Goal: Task Accomplishment & Management: Complete application form

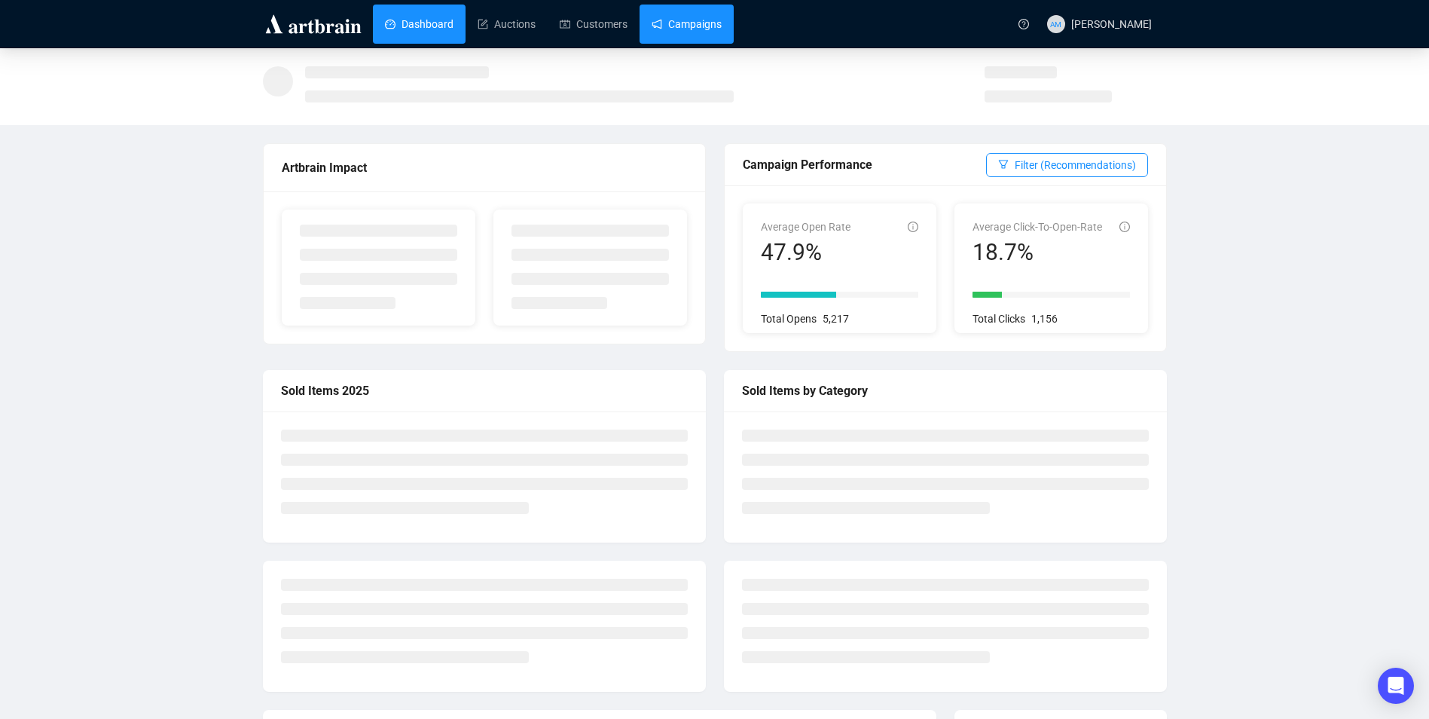
click at [690, 20] on link "Campaigns" at bounding box center [686, 24] width 70 height 39
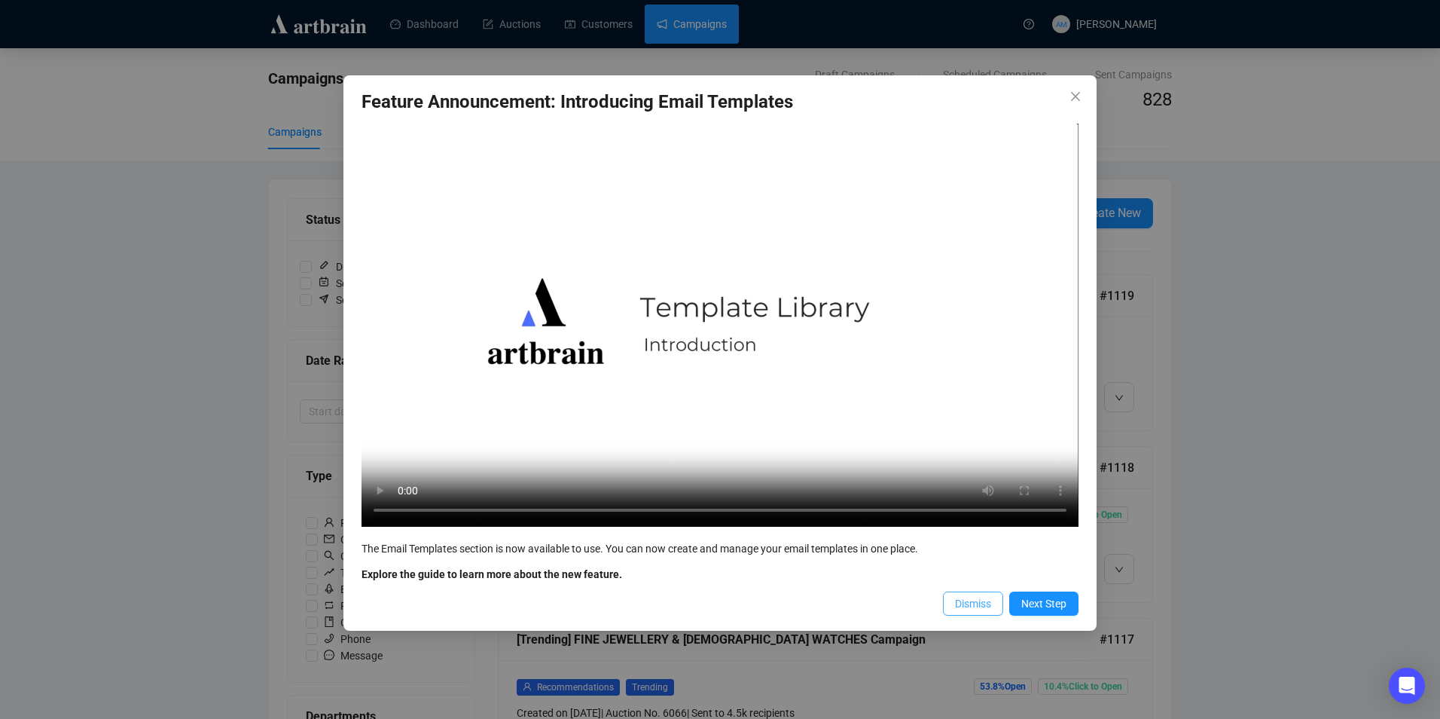
click at [966, 609] on span "Dismiss" at bounding box center [973, 603] width 36 height 17
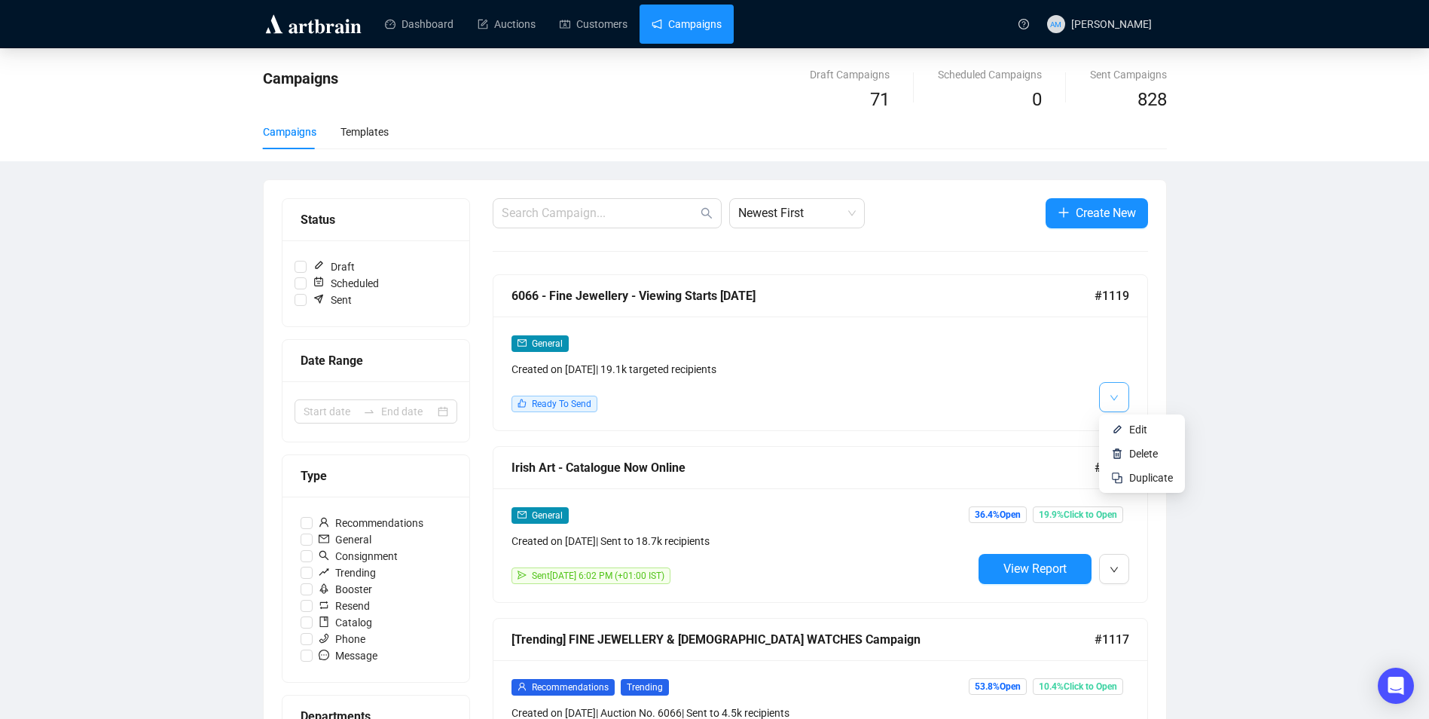
click at [1108, 399] on button "button" at bounding box center [1114, 397] width 30 height 30
click at [1132, 425] on span "Edit" at bounding box center [1138, 429] width 18 height 12
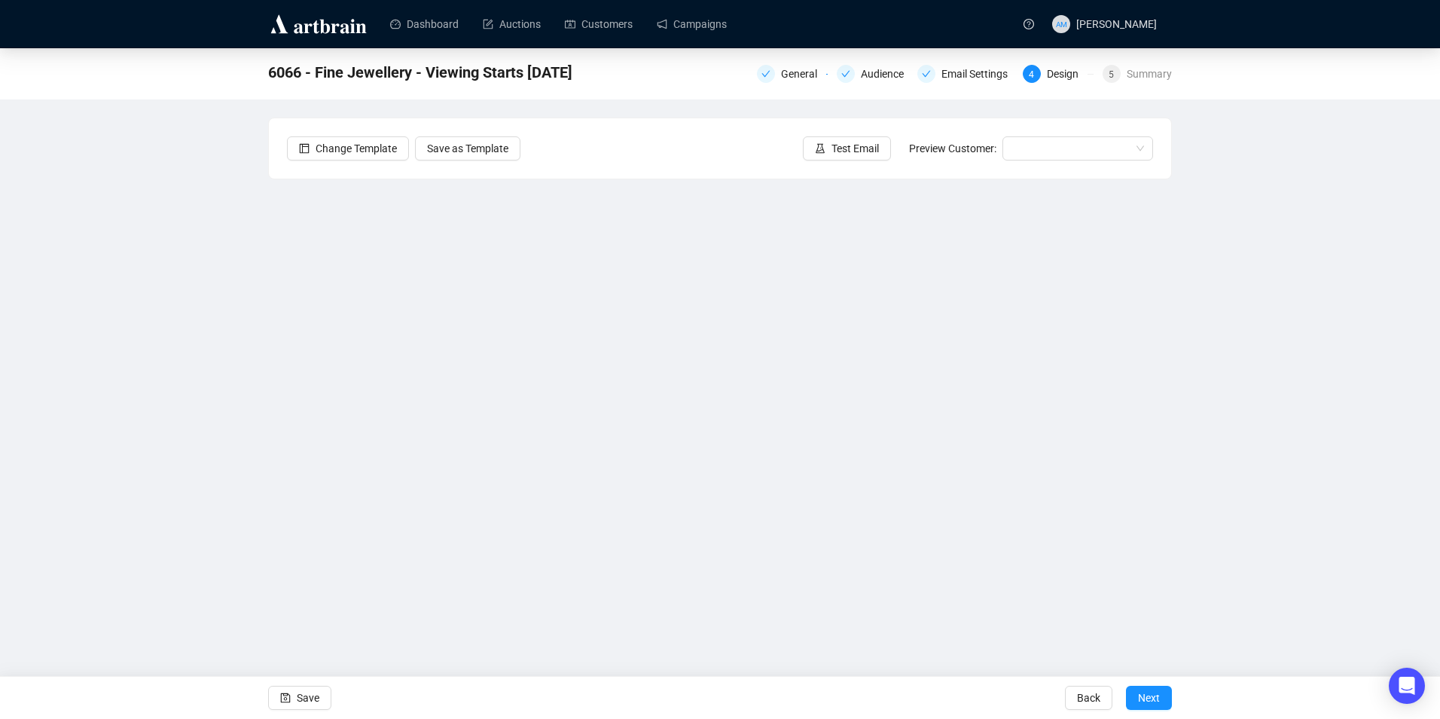
drag, startPoint x: 313, startPoint y: 694, endPoint x: 336, endPoint y: 681, distance: 26.4
click at [314, 694] on span "Save" at bounding box center [308, 697] width 23 height 42
click at [301, 698] on span "Save" at bounding box center [308, 697] width 23 height 42
click at [304, 692] on span "Save" at bounding box center [308, 697] width 23 height 42
click at [866, 143] on span "Test Email" at bounding box center [855, 148] width 47 height 17
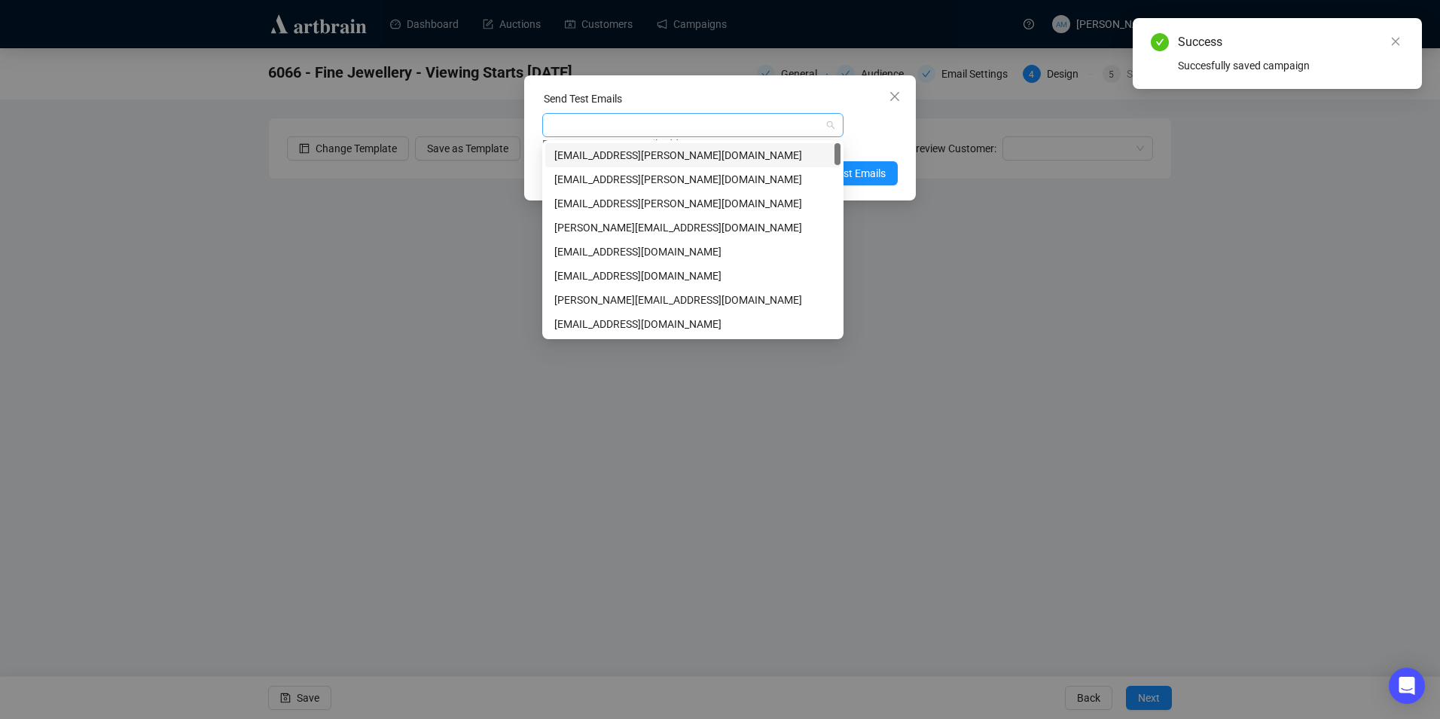
click at [705, 123] on div at bounding box center [684, 124] width 279 height 21
type input "w"
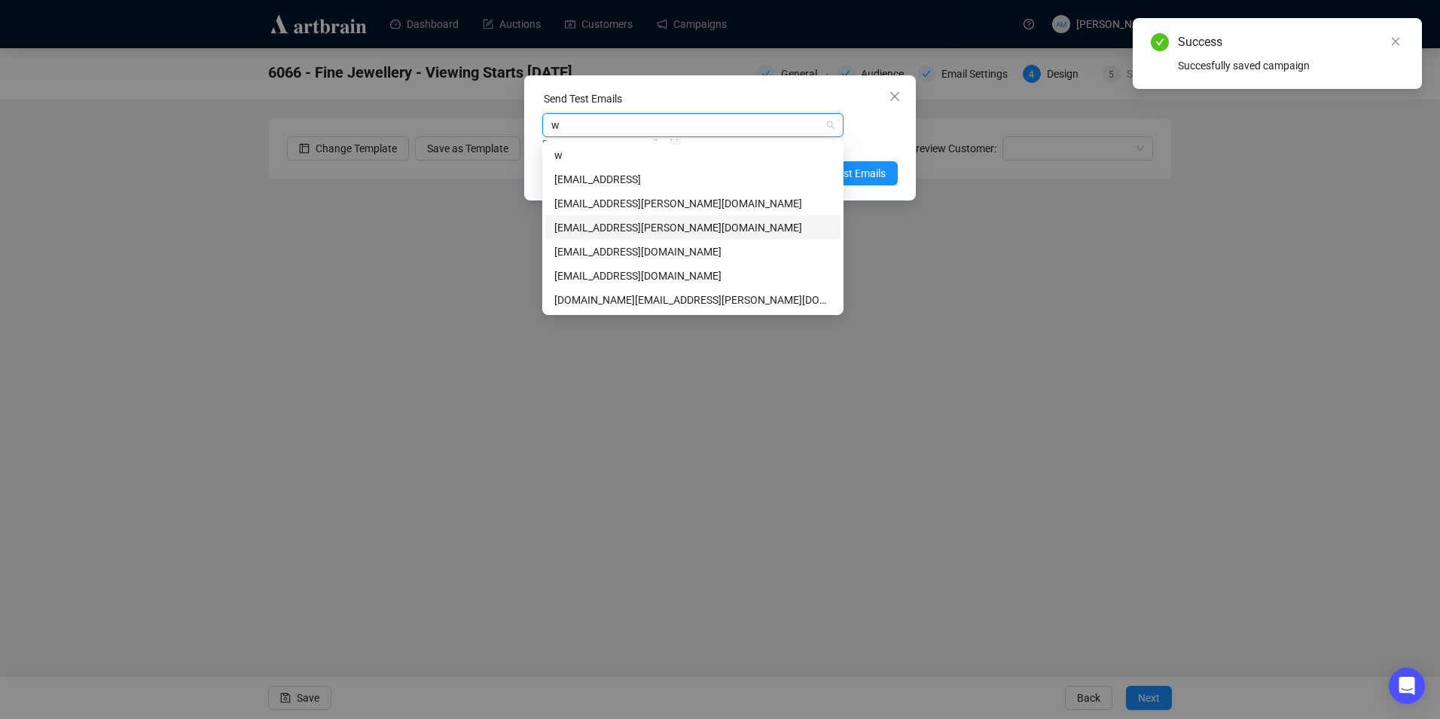
click at [662, 219] on div "[EMAIL_ADDRESS][PERSON_NAME][DOMAIN_NAME]" at bounding box center [692, 227] width 277 height 17
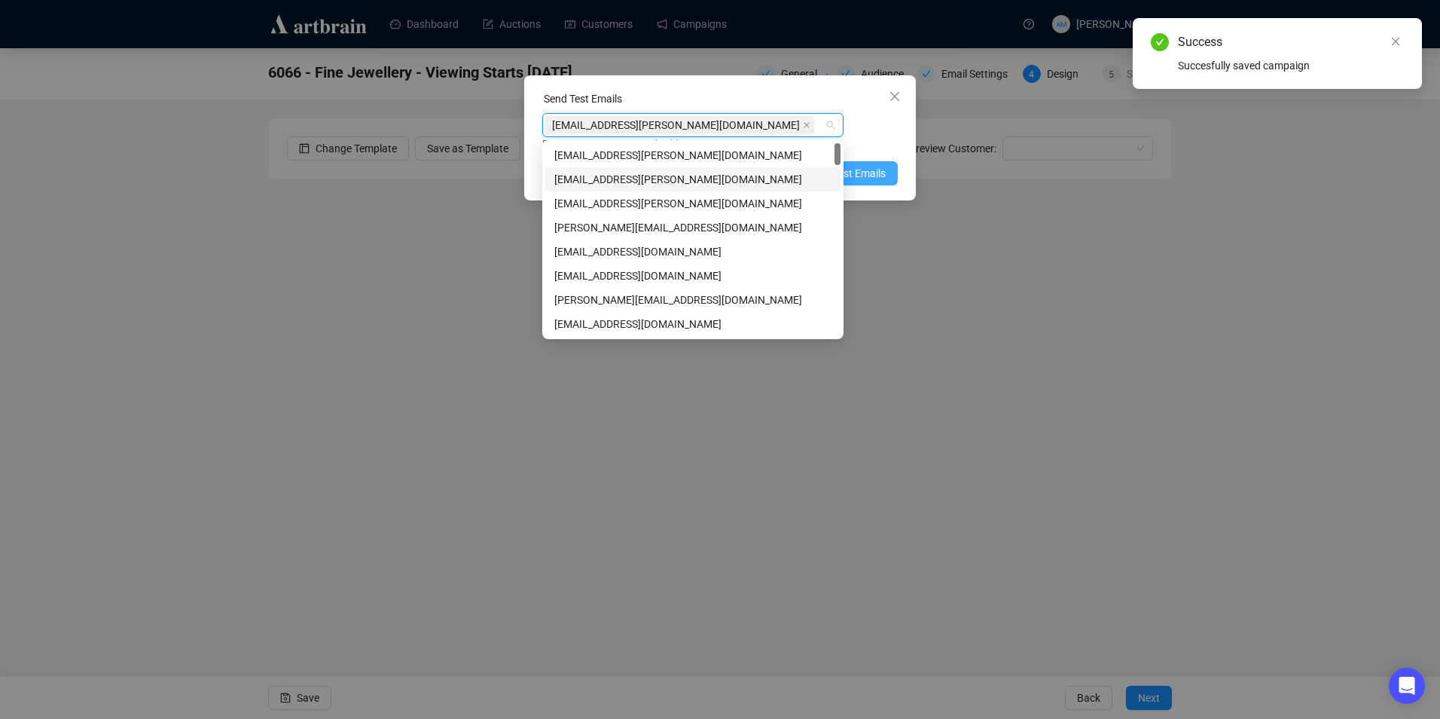
click at [875, 169] on span "Send Test Emails" at bounding box center [846, 173] width 78 height 17
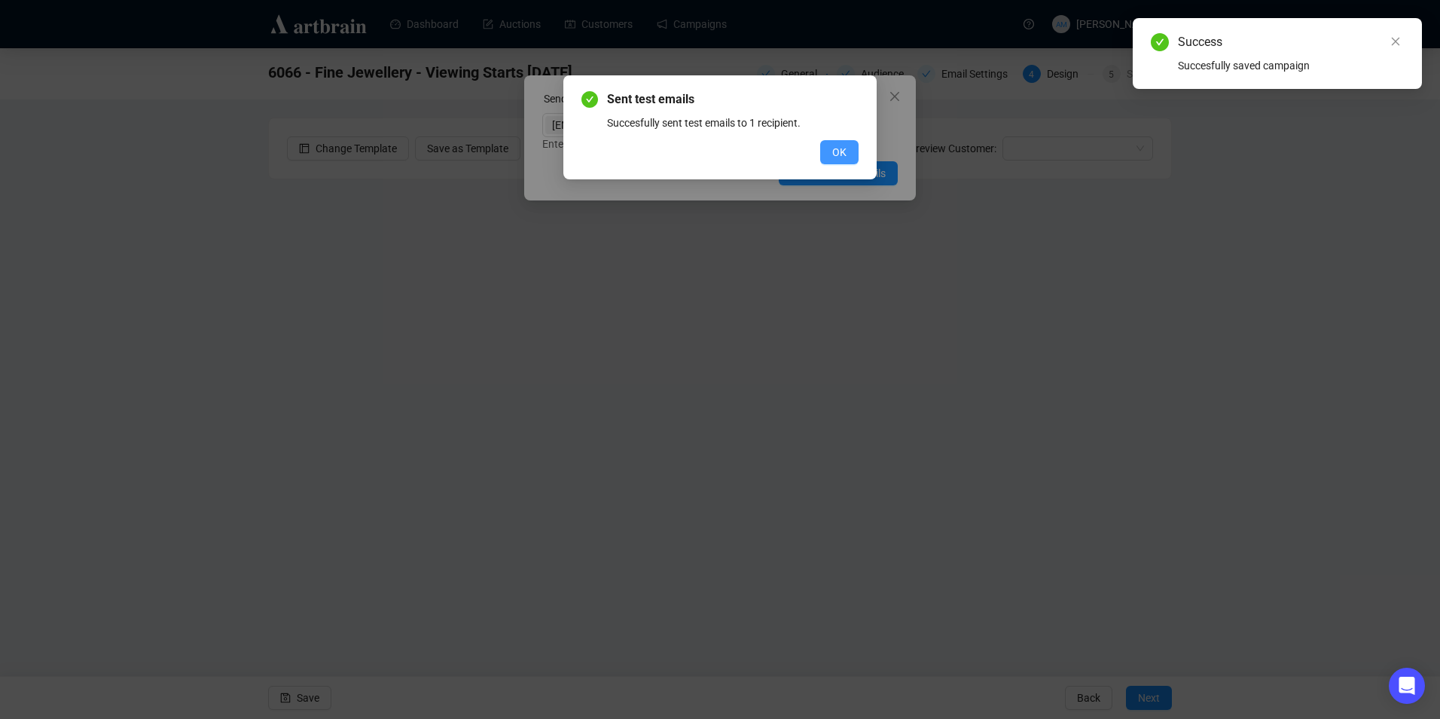
click at [843, 149] on span "OK" at bounding box center [839, 152] width 14 height 17
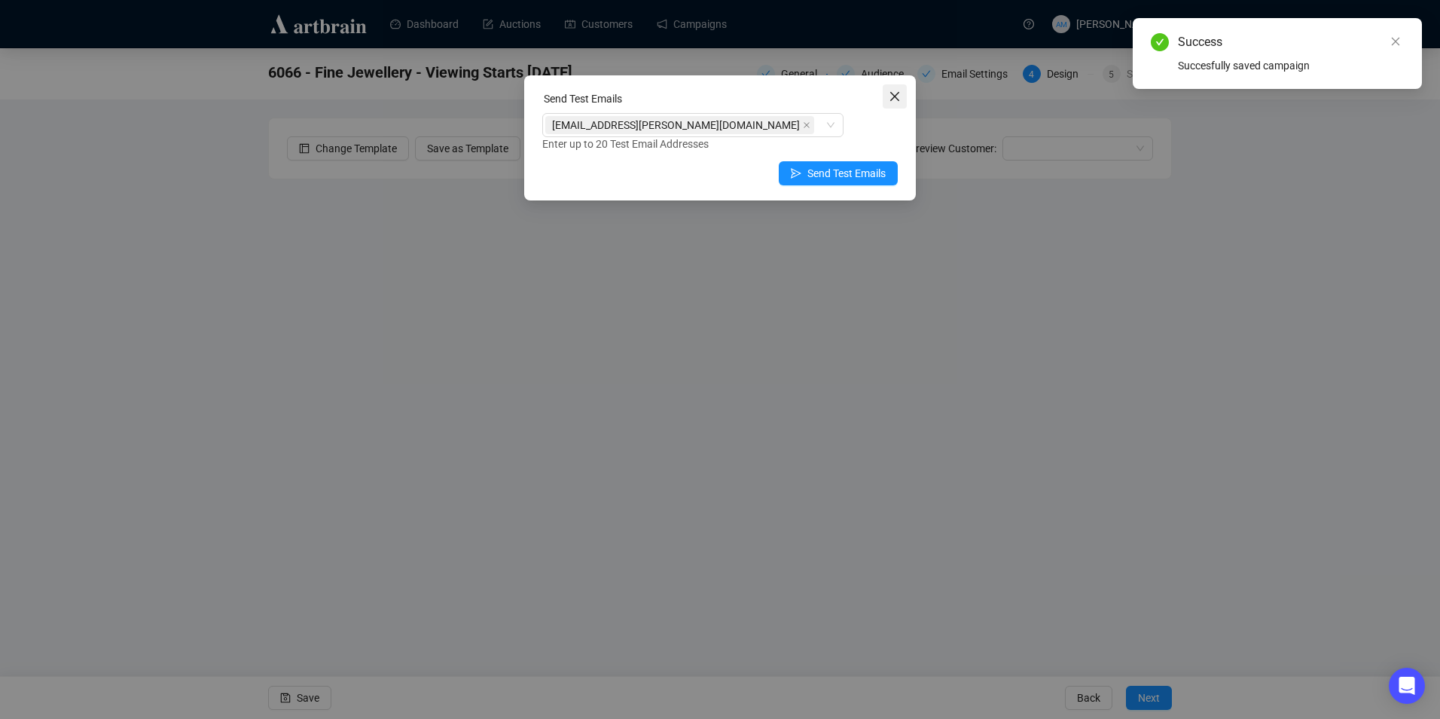
click at [889, 95] on icon "close" at bounding box center [895, 96] width 12 height 12
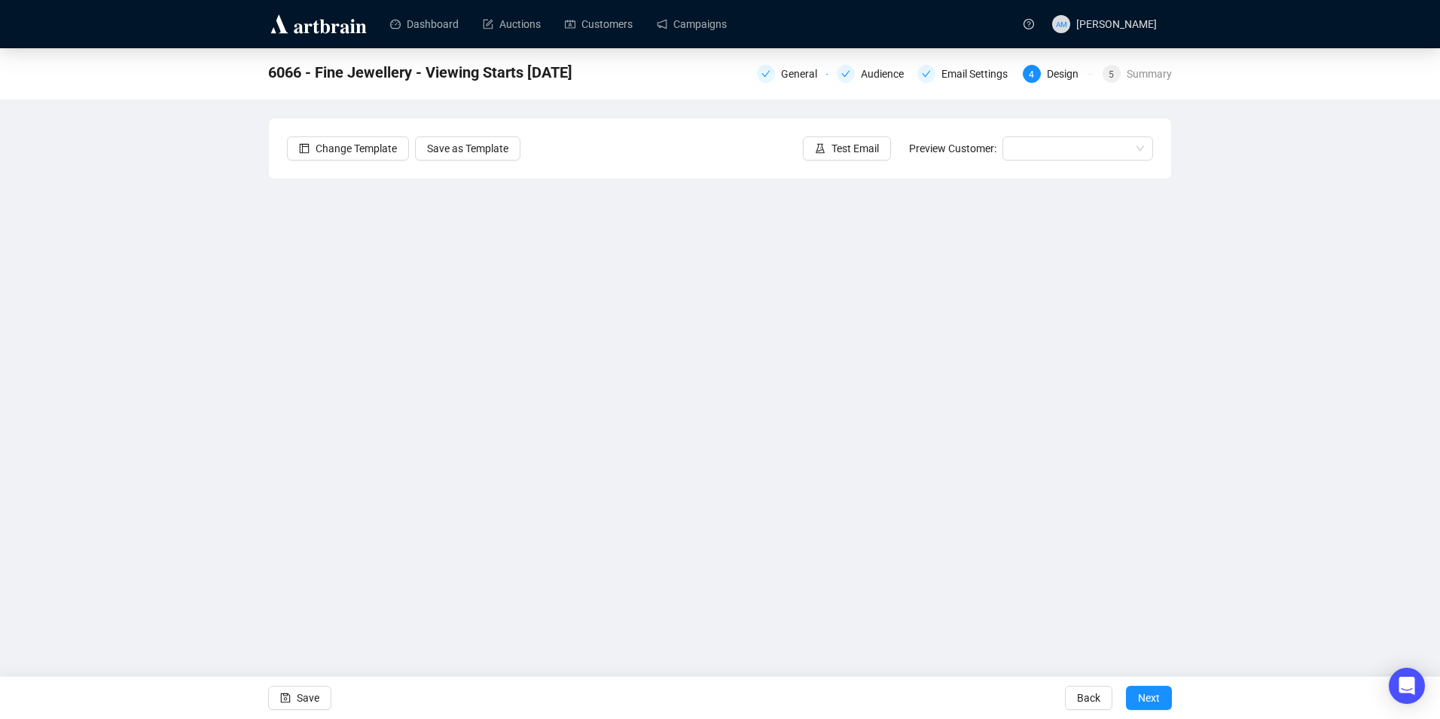
click at [844, 141] on span "Test Email" at bounding box center [855, 148] width 47 height 17
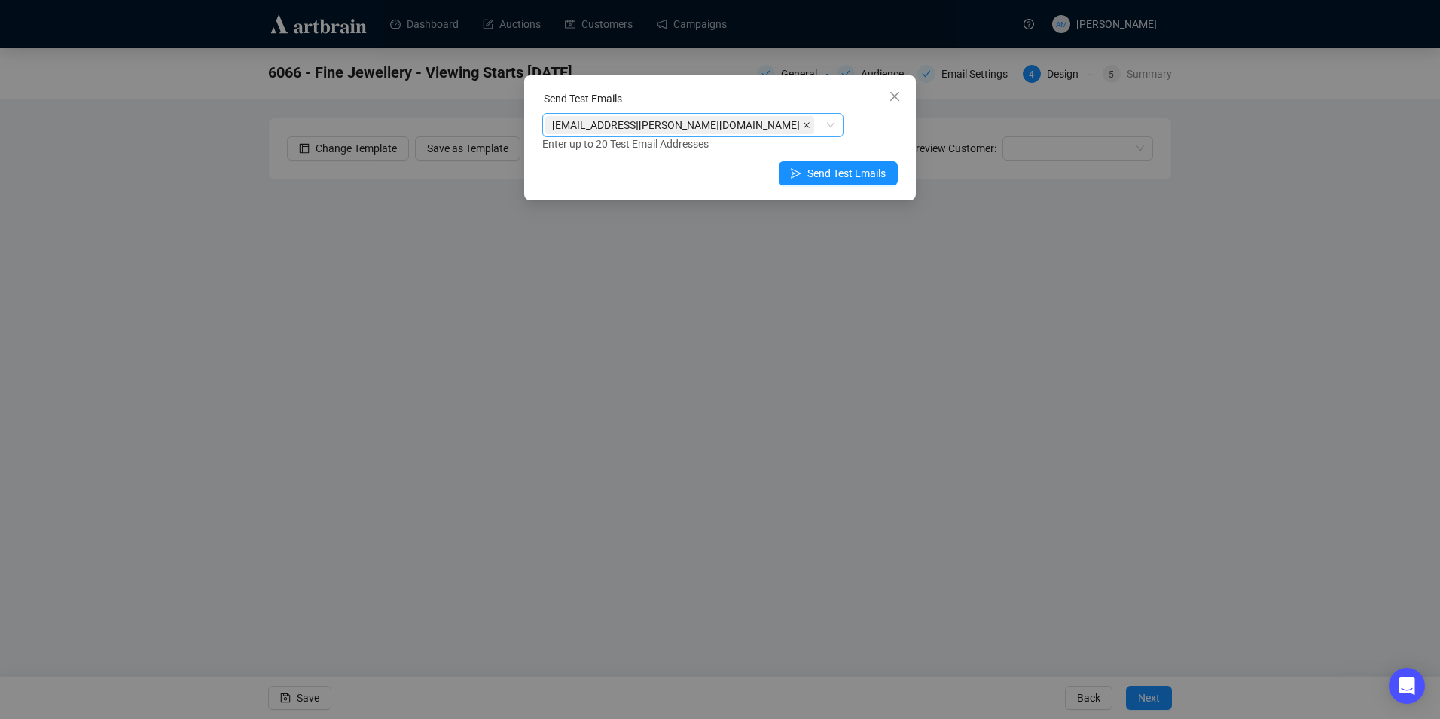
click at [804, 127] on icon "close" at bounding box center [807, 125] width 6 height 6
click at [640, 121] on div at bounding box center [684, 124] width 279 height 21
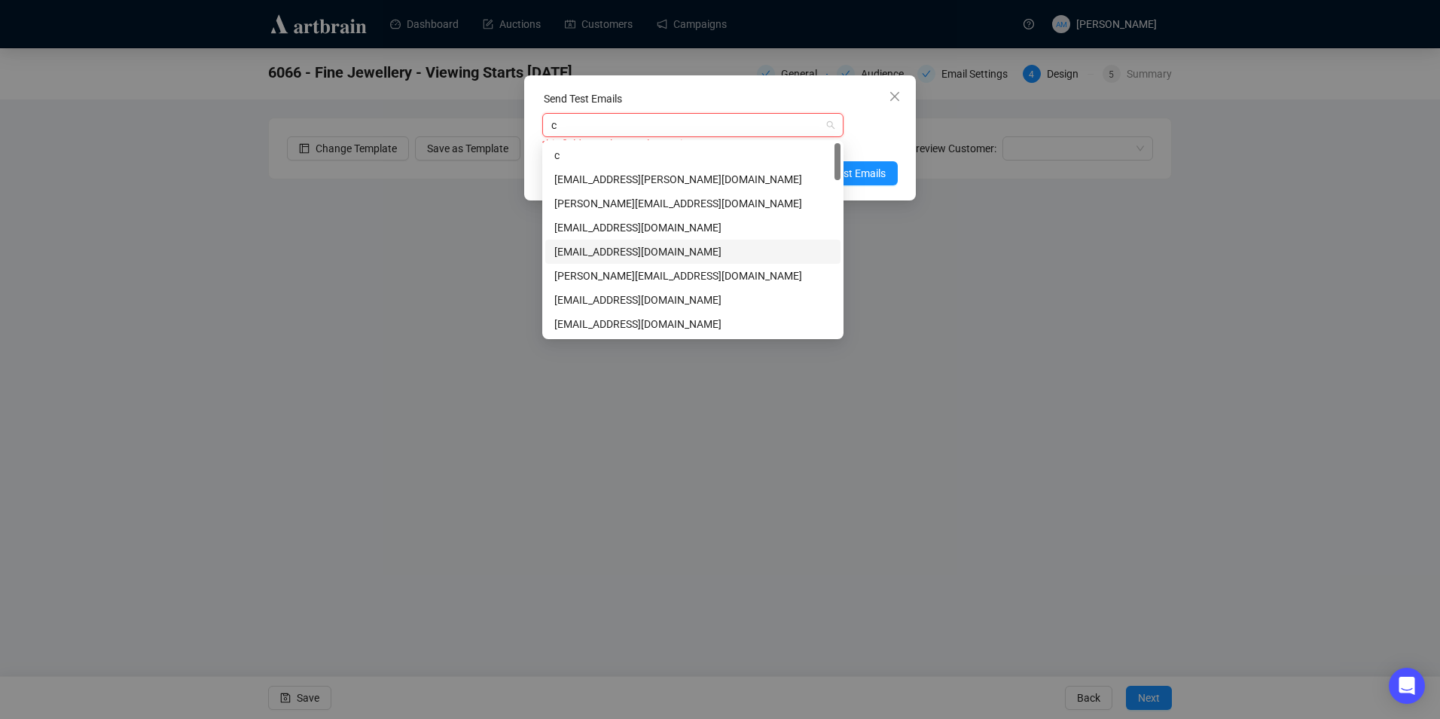
type input "cl"
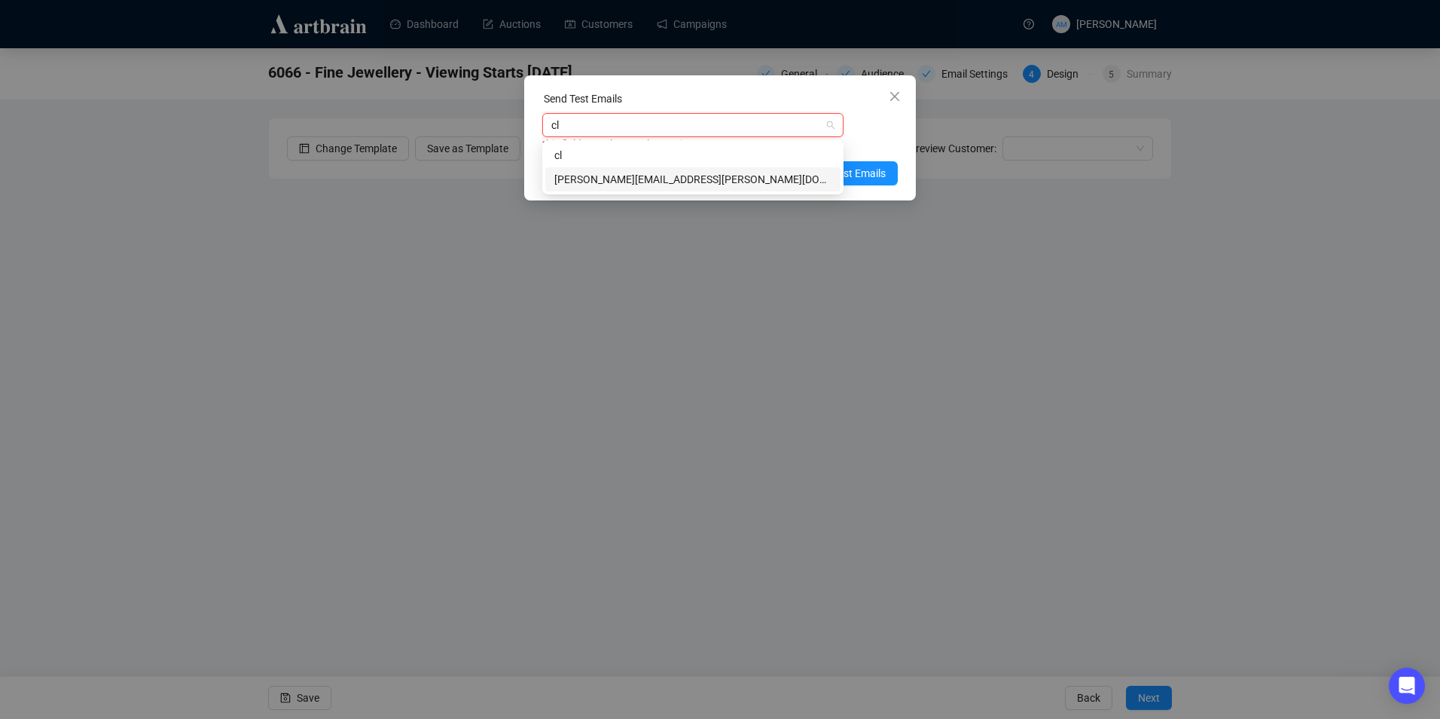
click at [639, 176] on div "[PERSON_NAME][EMAIL_ADDRESS][PERSON_NAME][DOMAIN_NAME]" at bounding box center [692, 179] width 277 height 17
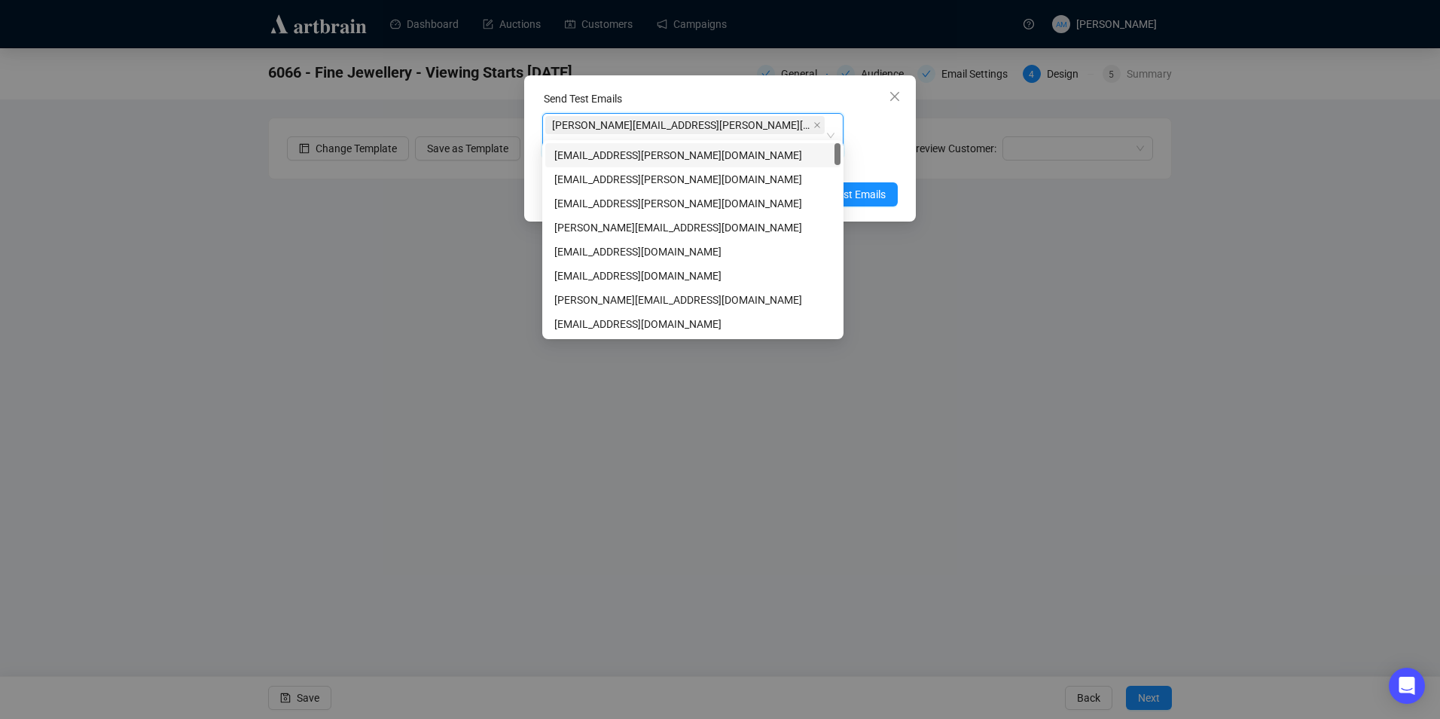
click at [904, 131] on div "Send Test Emails [PERSON_NAME][EMAIL_ADDRESS][PERSON_NAME][DOMAIN_NAME] [PERSON…" at bounding box center [720, 148] width 392 height 146
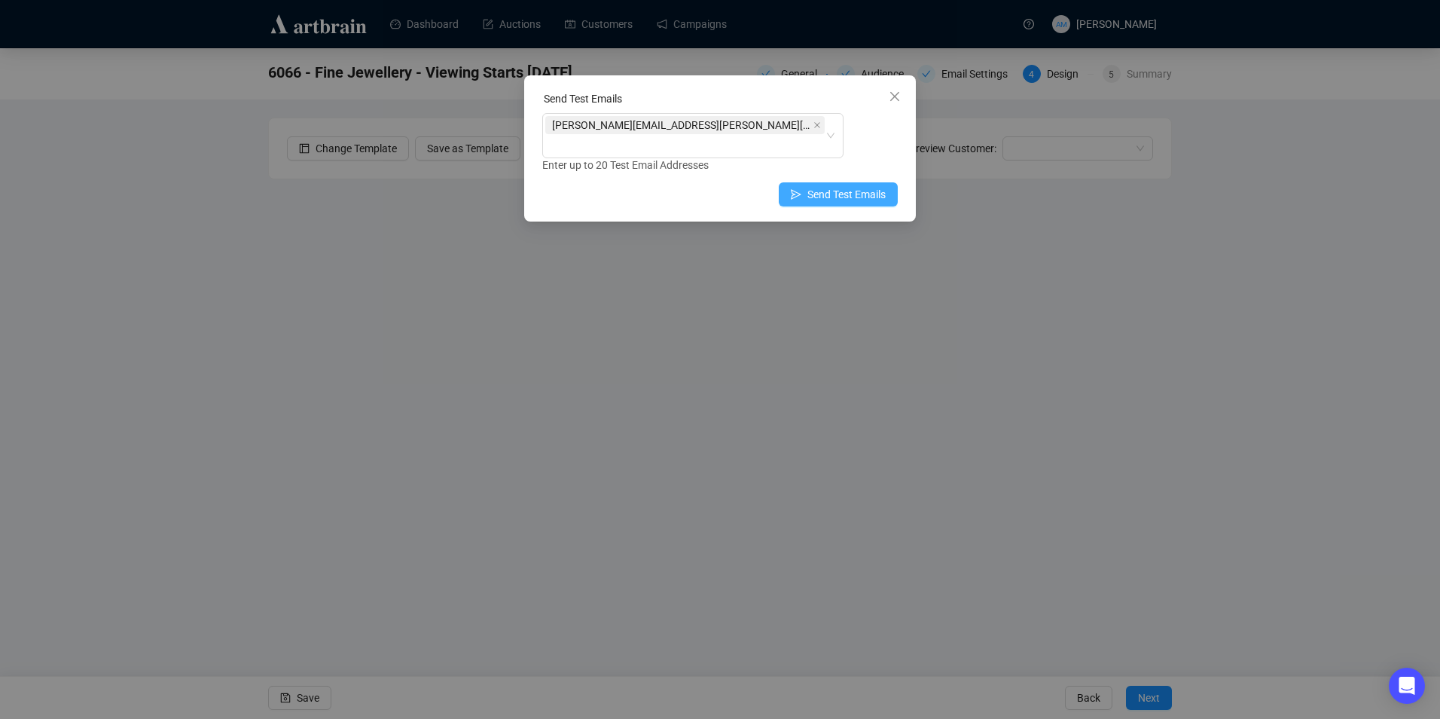
click at [866, 186] on span "Send Test Emails" at bounding box center [846, 194] width 78 height 17
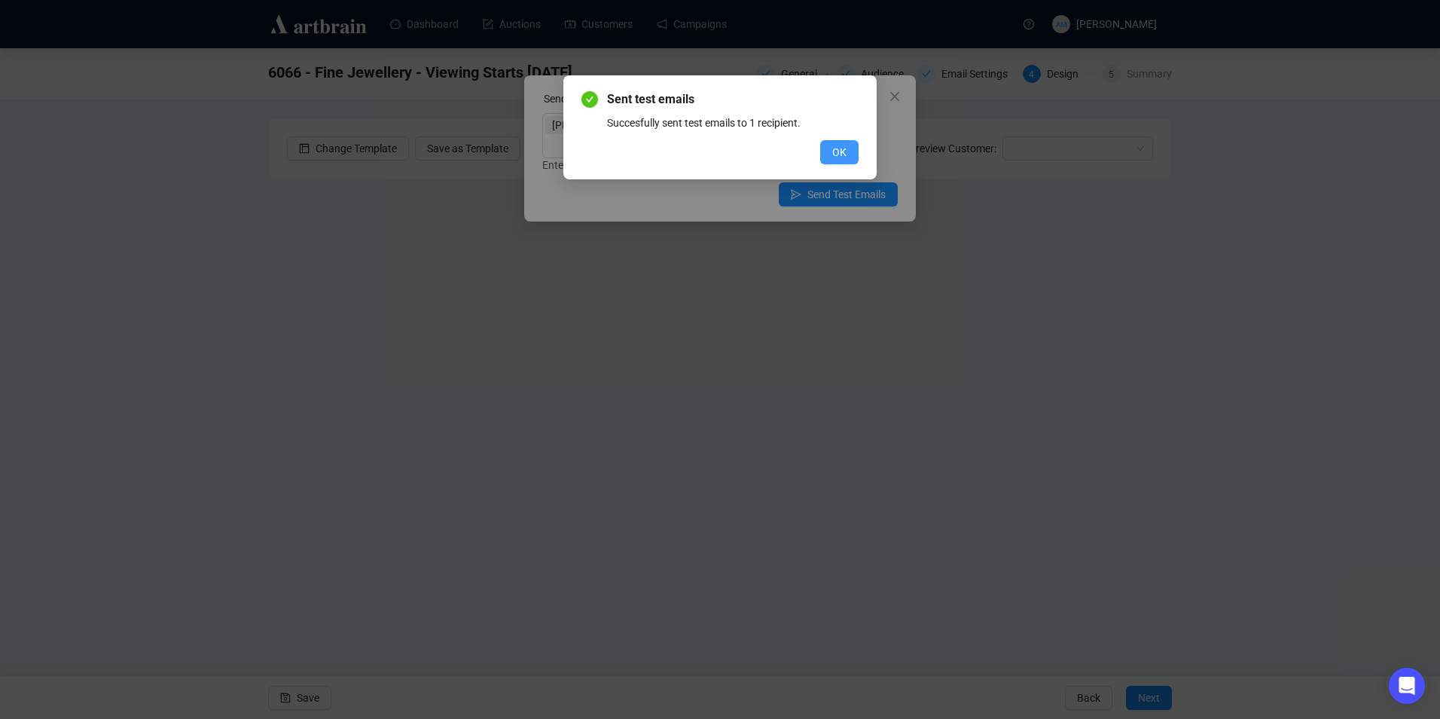
click at [849, 150] on button "OK" at bounding box center [839, 152] width 38 height 24
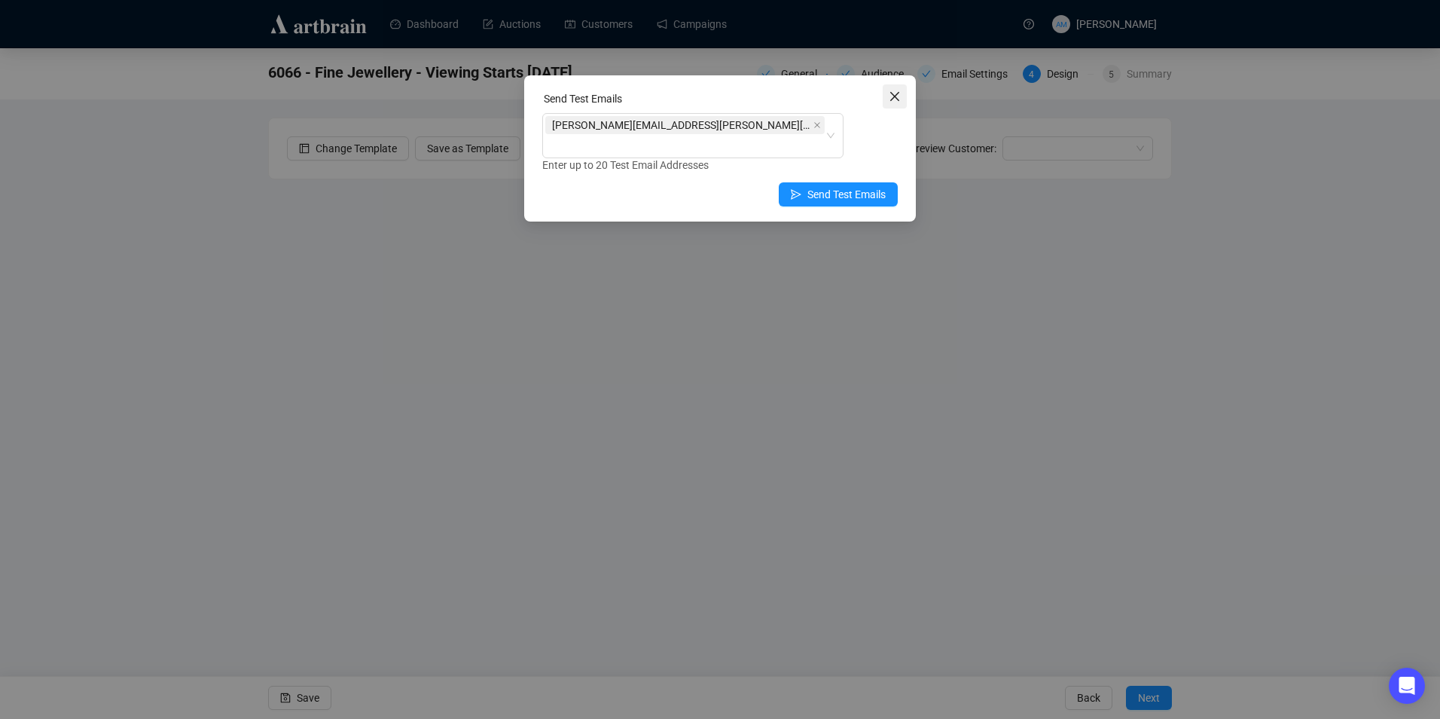
click at [893, 95] on icon "close" at bounding box center [894, 96] width 9 height 9
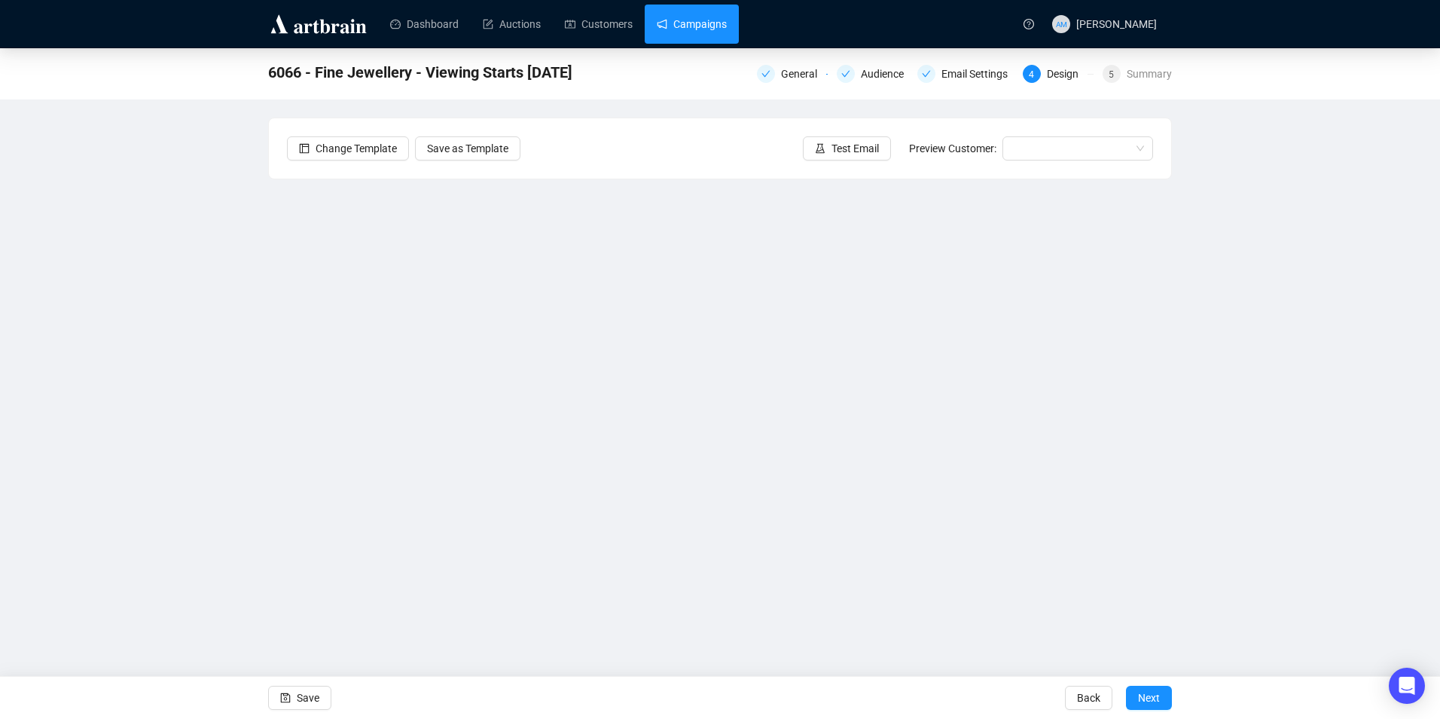
drag, startPoint x: 709, startPoint y: 35, endPoint x: 710, endPoint y: 23, distance: 12.1
click at [709, 35] on link "Campaigns" at bounding box center [692, 24] width 70 height 39
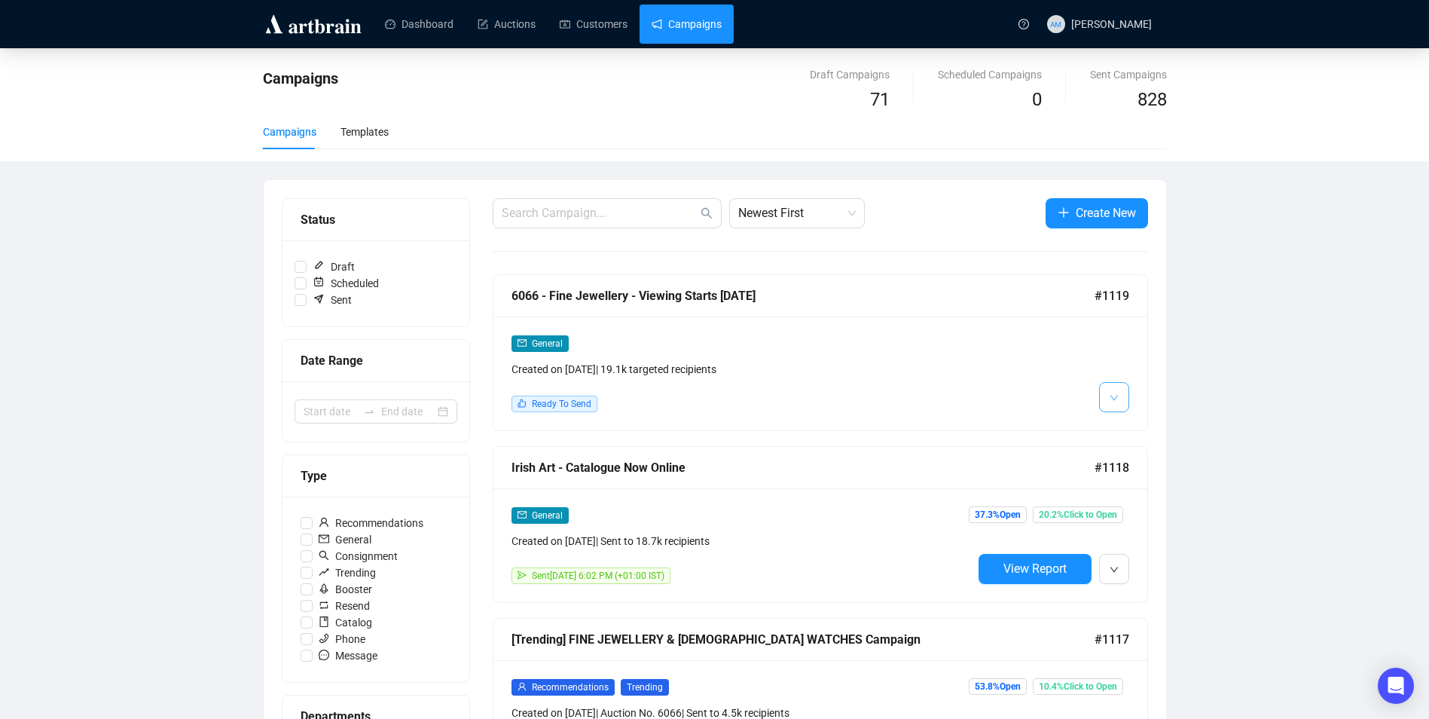
click at [1119, 401] on button "button" at bounding box center [1114, 397] width 30 height 30
click at [1124, 428] on li "Edit" at bounding box center [1142, 429] width 80 height 24
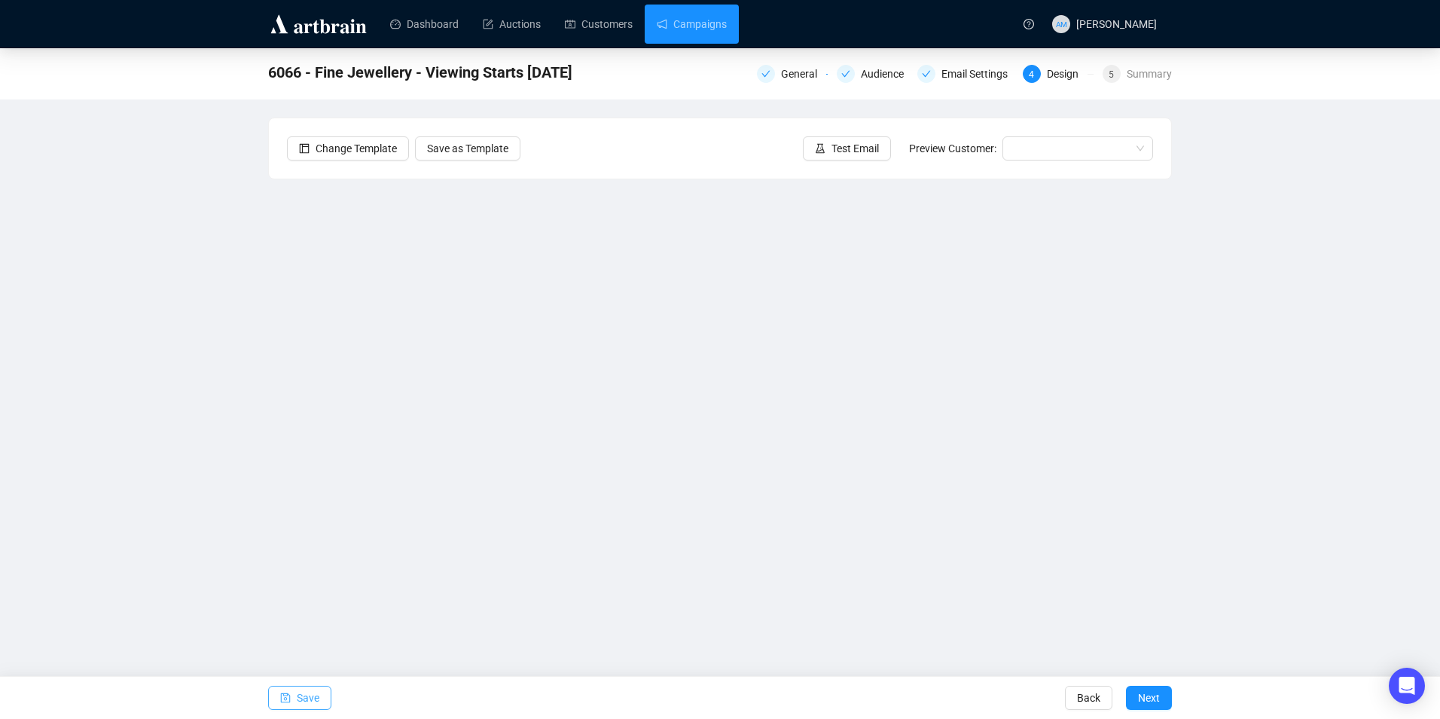
click at [290, 699] on icon "save" at bounding box center [286, 698] width 10 height 10
click at [314, 690] on span "Save" at bounding box center [308, 697] width 23 height 42
click at [313, 693] on span "Save" at bounding box center [308, 697] width 23 height 42
click at [841, 154] on span "Test Email" at bounding box center [855, 148] width 47 height 17
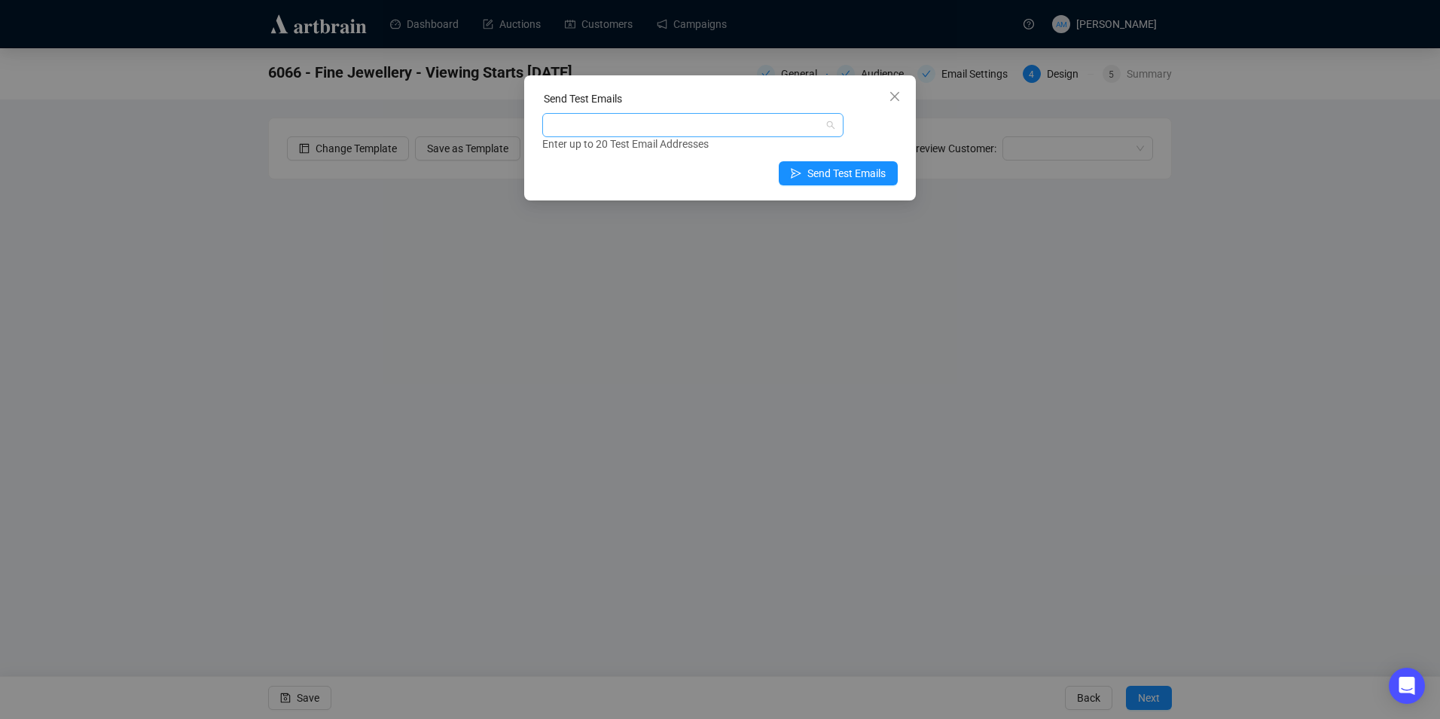
click at [741, 127] on div at bounding box center [684, 124] width 279 height 21
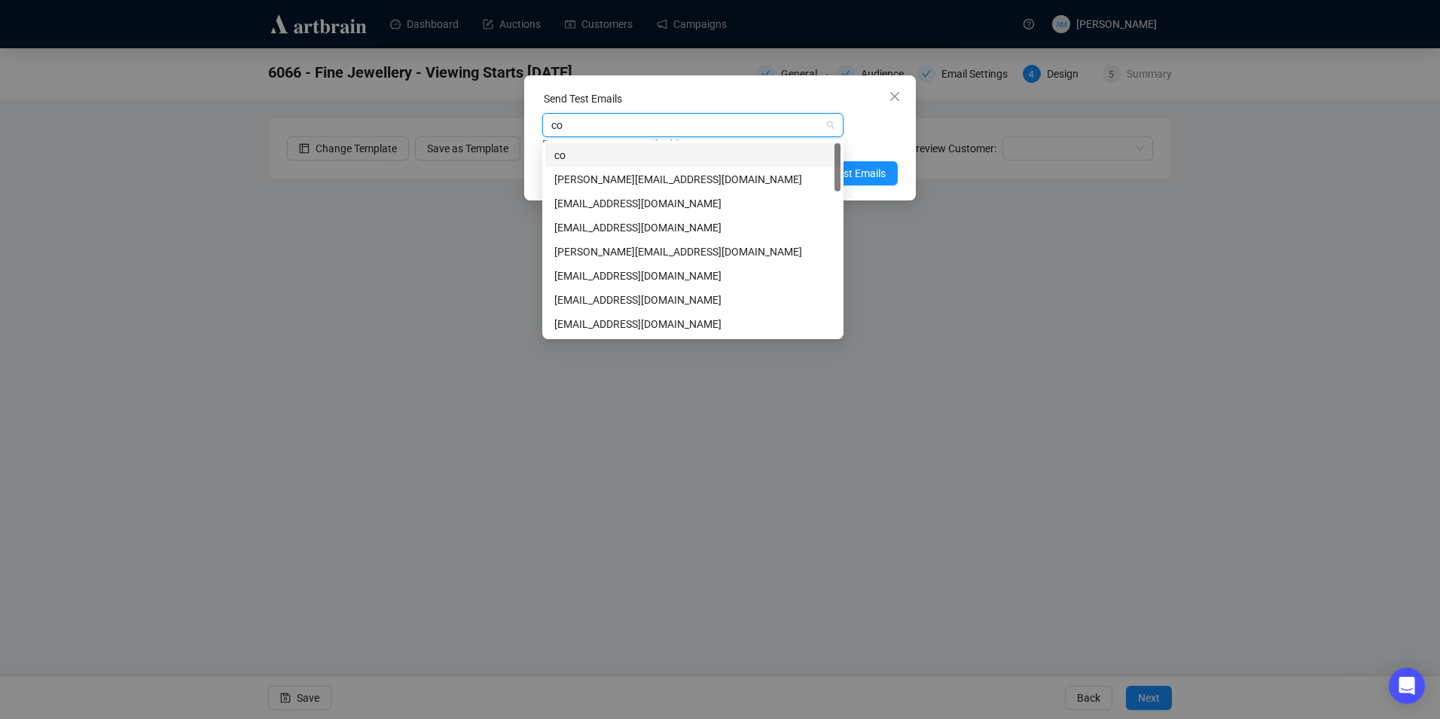
type input "con"
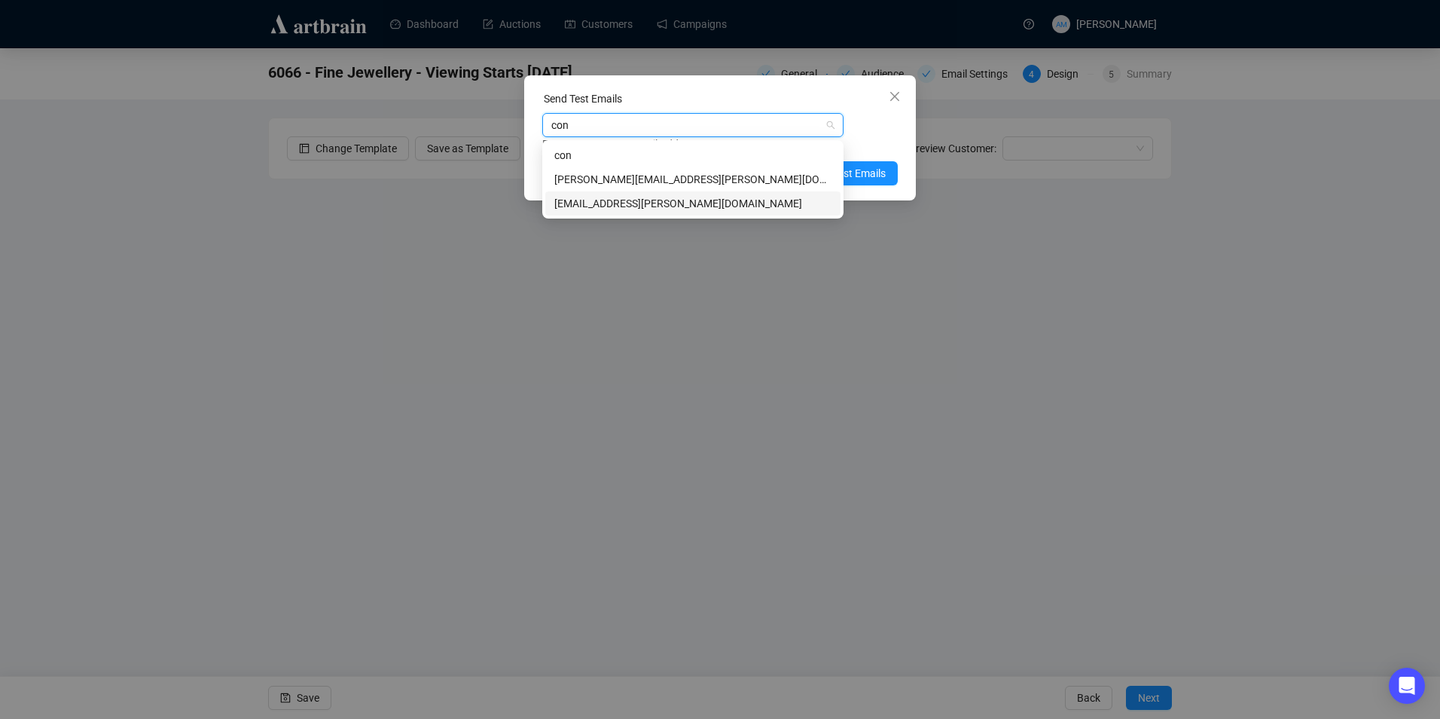
click at [713, 201] on div "[EMAIL_ADDRESS][PERSON_NAME][DOMAIN_NAME]" at bounding box center [692, 203] width 277 height 17
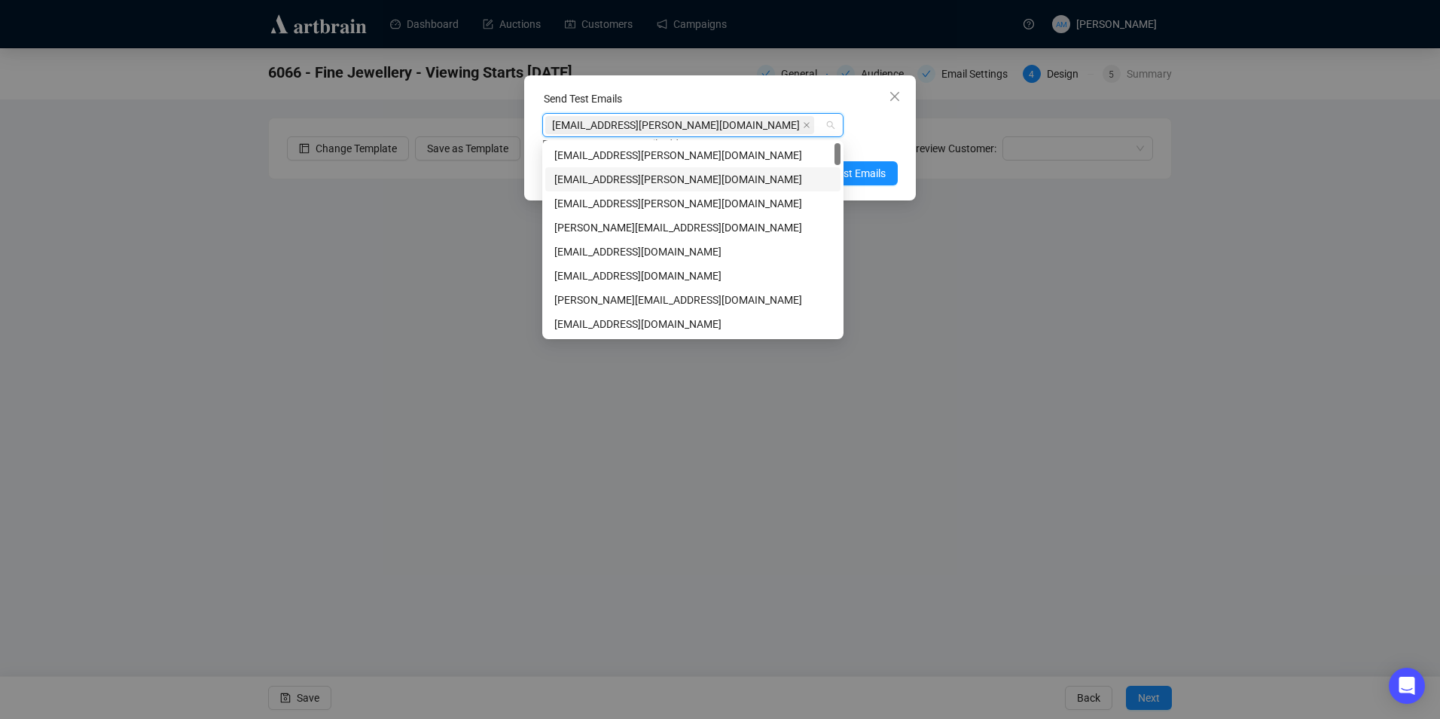
click at [871, 149] on div "Enter up to 20 Test Email Addresses" at bounding box center [719, 144] width 355 height 17
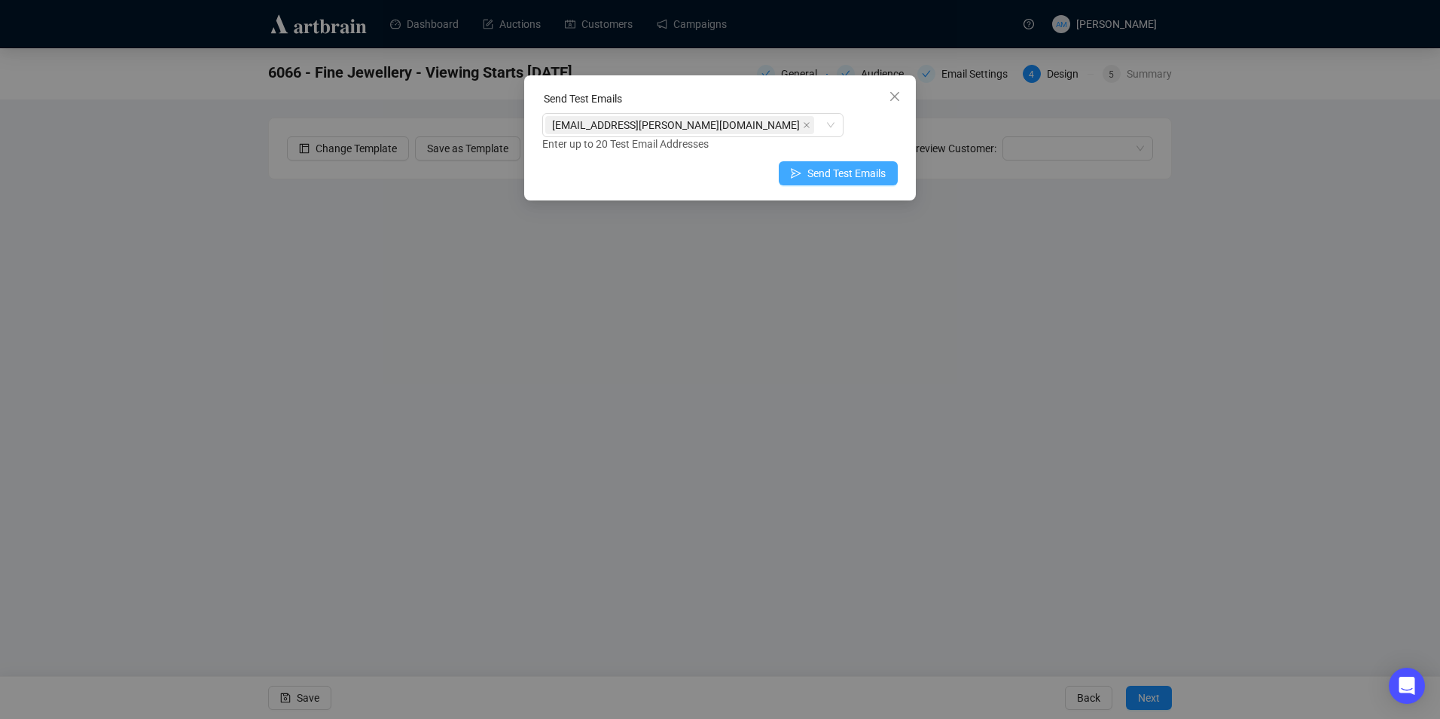
click at [859, 182] on button "Send Test Emails" at bounding box center [838, 173] width 119 height 24
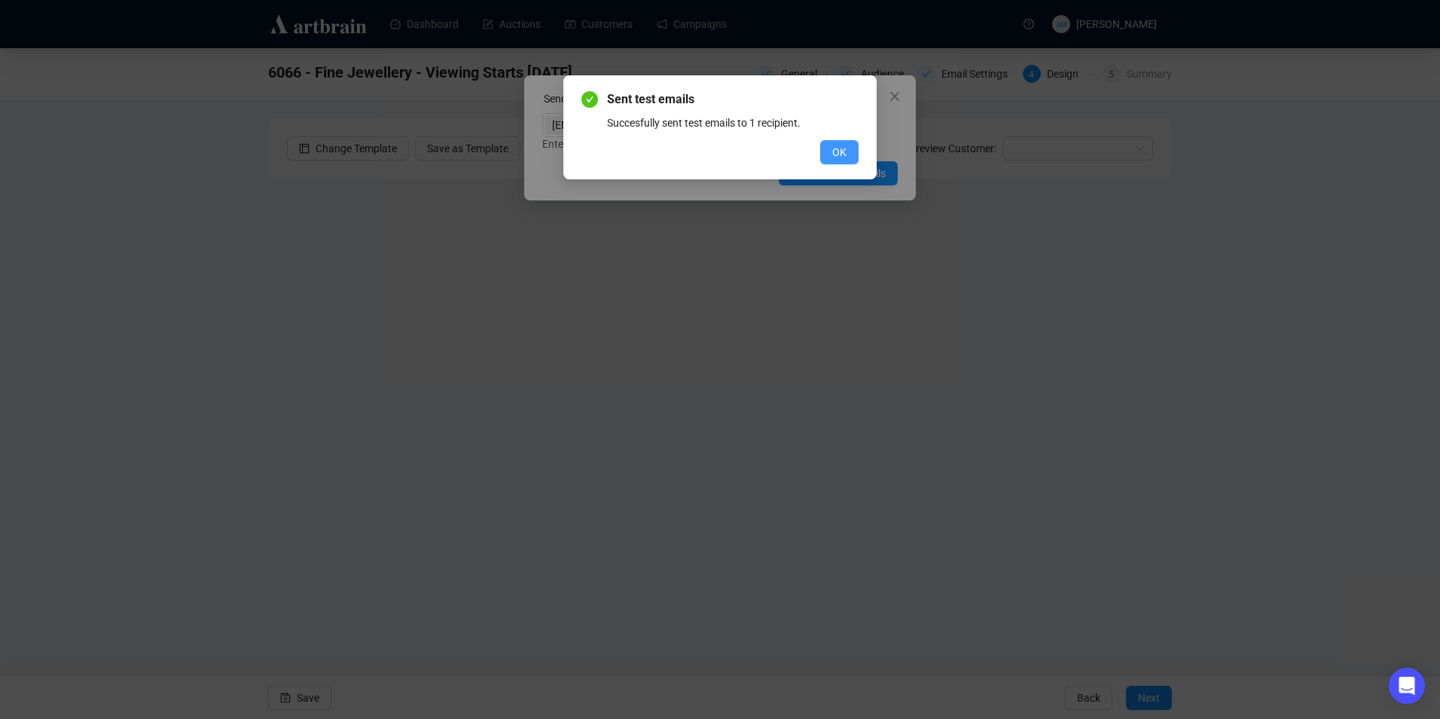
click at [835, 143] on button "OK" at bounding box center [839, 152] width 38 height 24
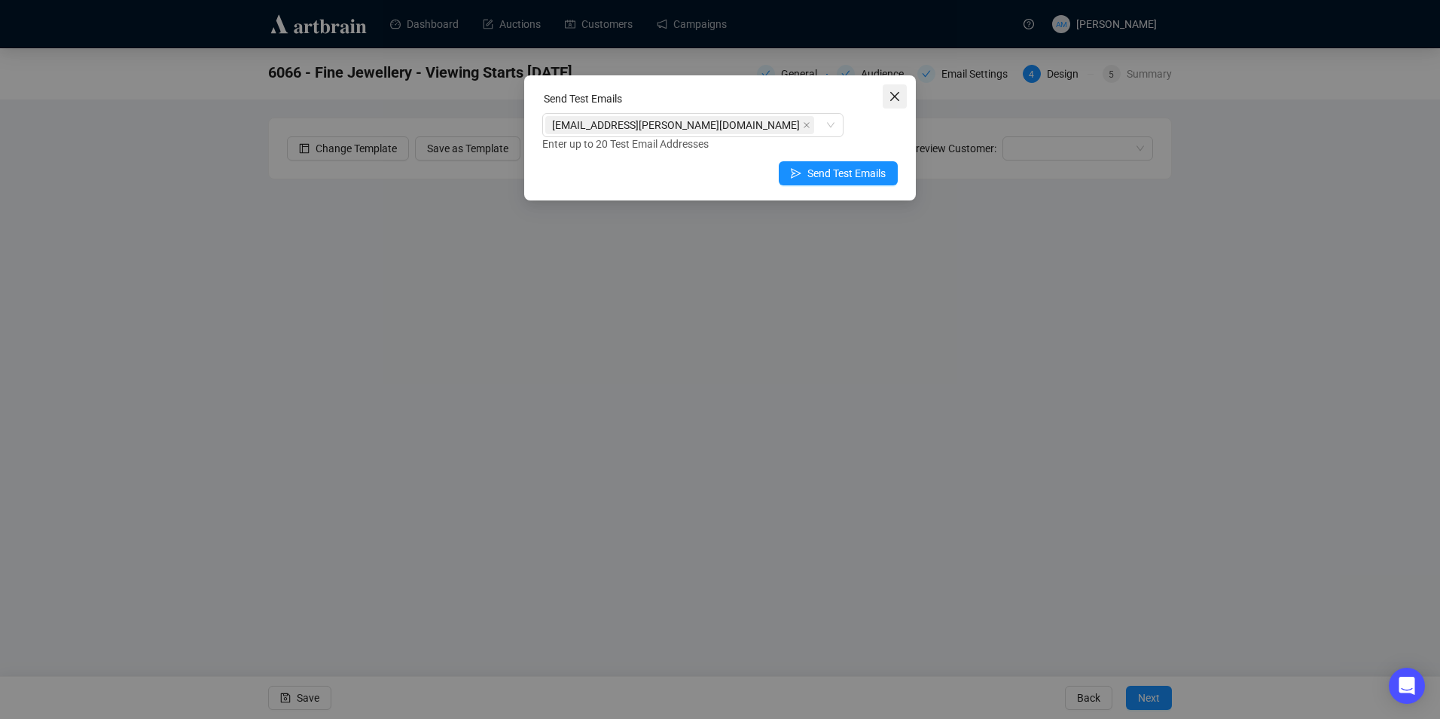
click at [889, 101] on icon "close" at bounding box center [895, 96] width 12 height 12
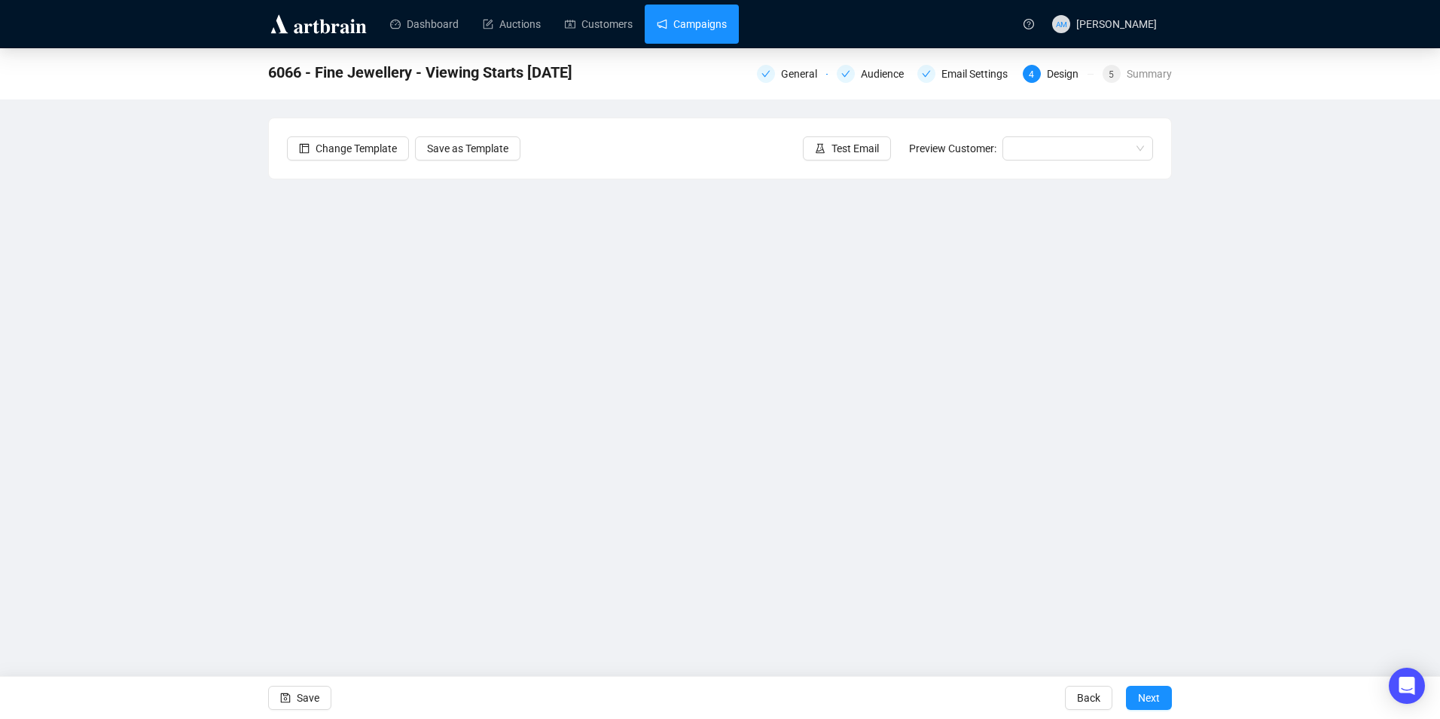
click at [706, 29] on link "Campaigns" at bounding box center [692, 24] width 70 height 39
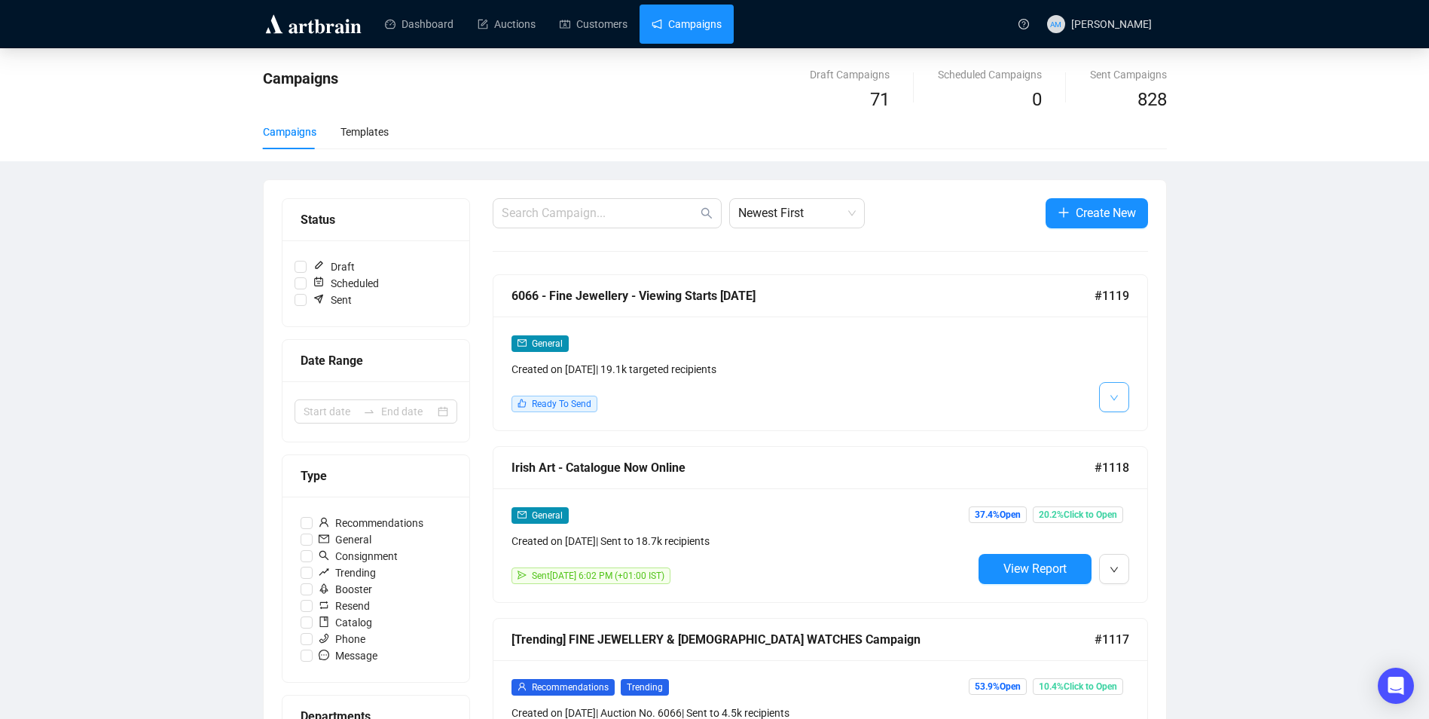
click at [1106, 382] on button "button" at bounding box center [1114, 397] width 30 height 30
click at [1124, 419] on li "Edit" at bounding box center [1142, 429] width 80 height 24
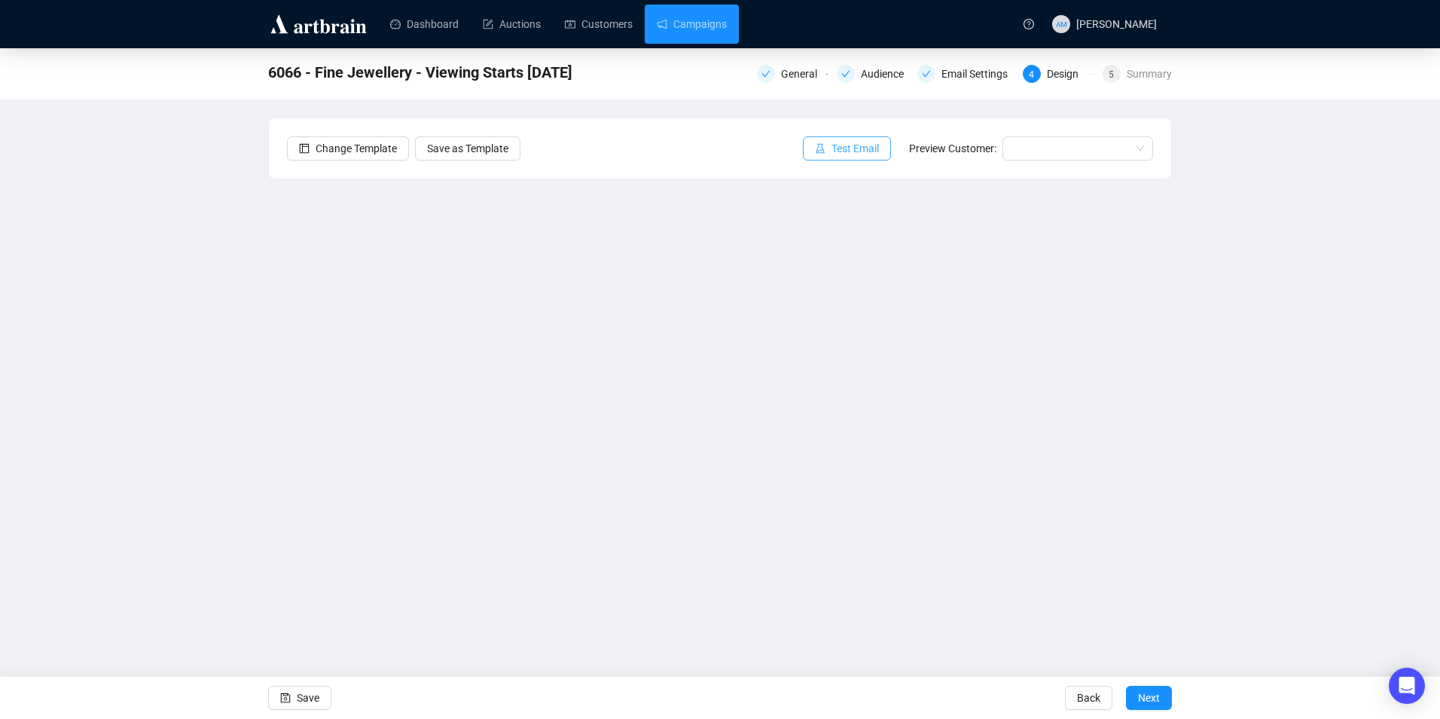
click at [859, 150] on span "Test Email" at bounding box center [855, 148] width 47 height 17
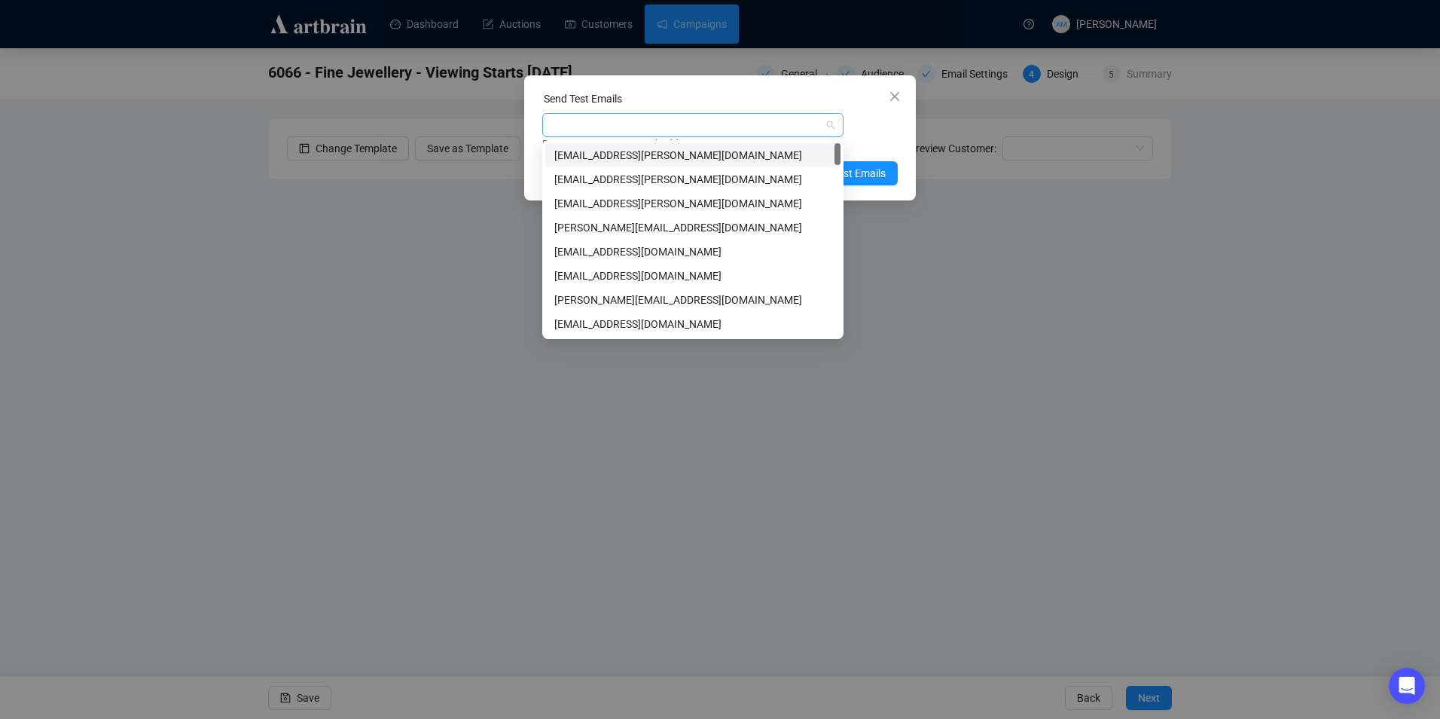
click at [782, 127] on div at bounding box center [684, 124] width 279 height 21
type input "cl"
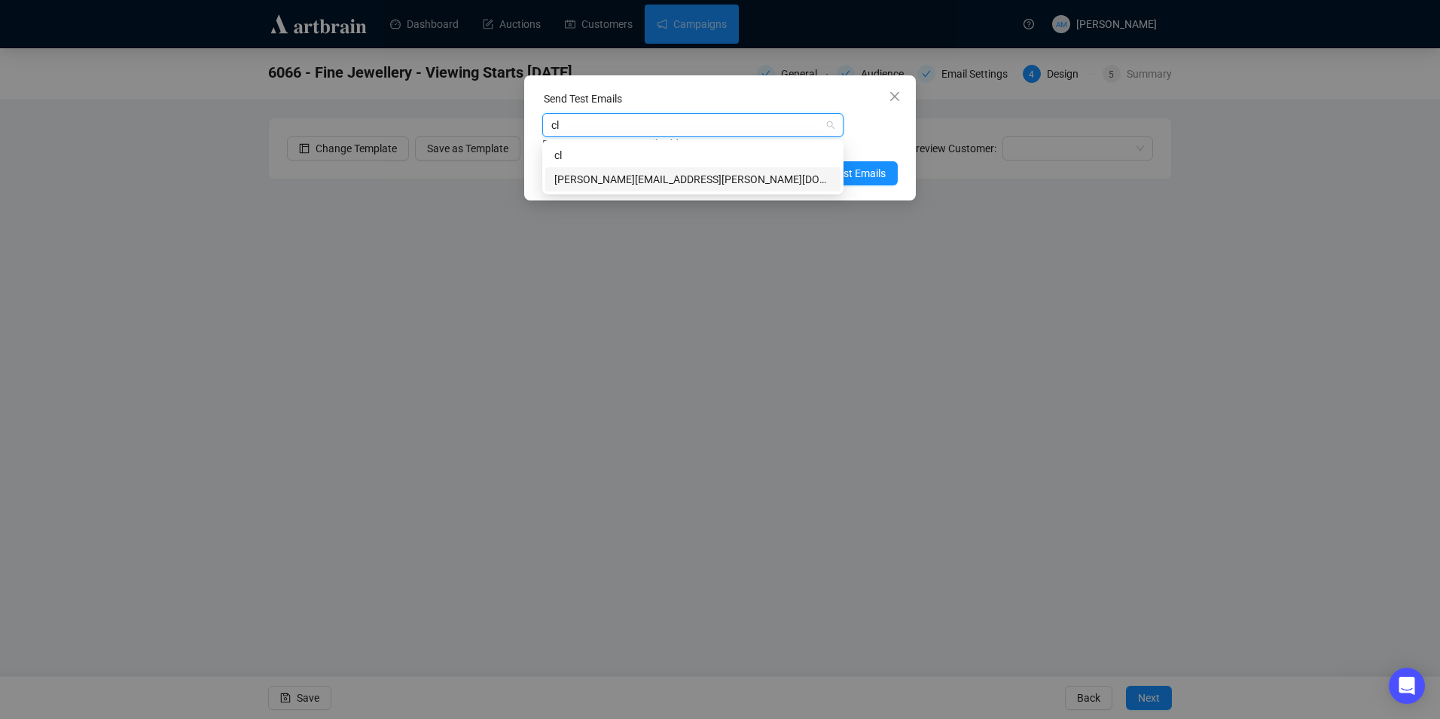
click at [667, 186] on div "[PERSON_NAME][EMAIL_ADDRESS][PERSON_NAME][DOMAIN_NAME]" at bounding box center [692, 179] width 277 height 17
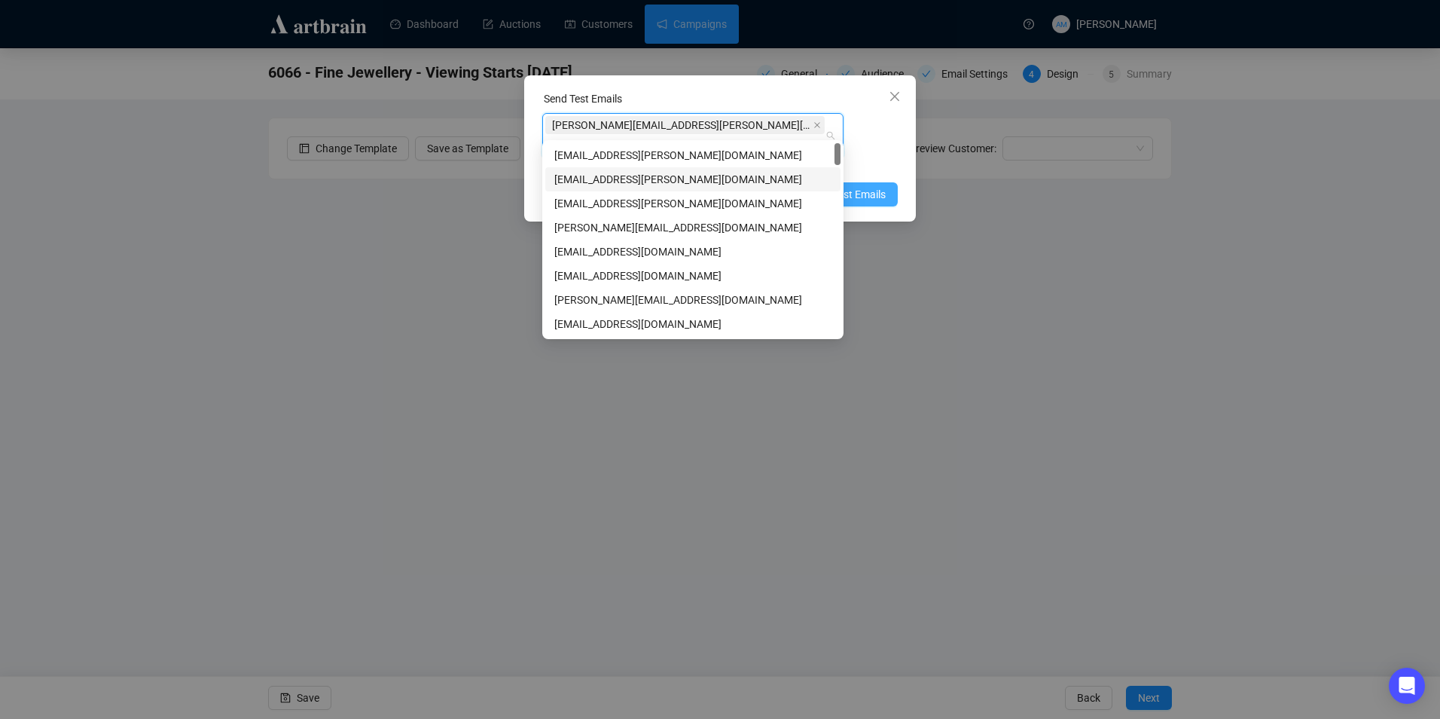
click at [873, 182] on button "Send Test Emails" at bounding box center [838, 194] width 119 height 24
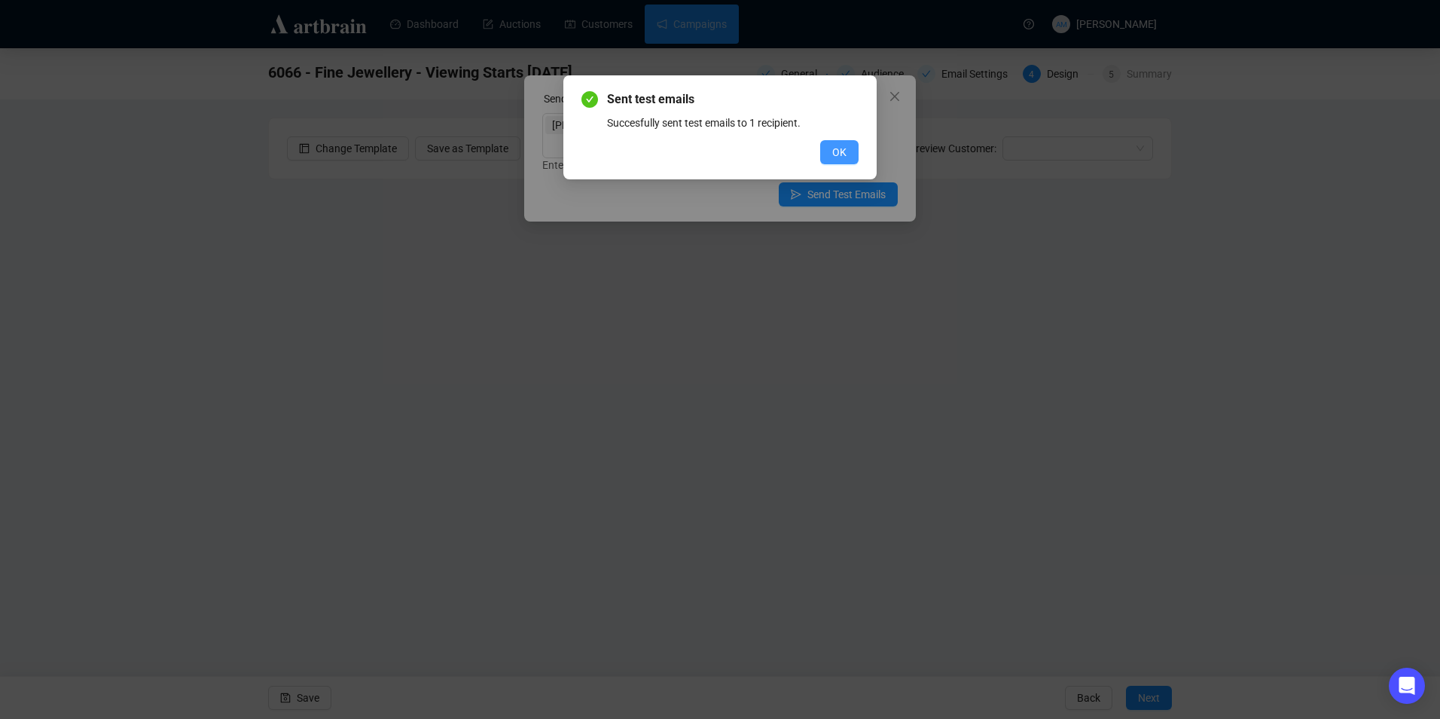
click at [849, 144] on button "OK" at bounding box center [839, 152] width 38 height 24
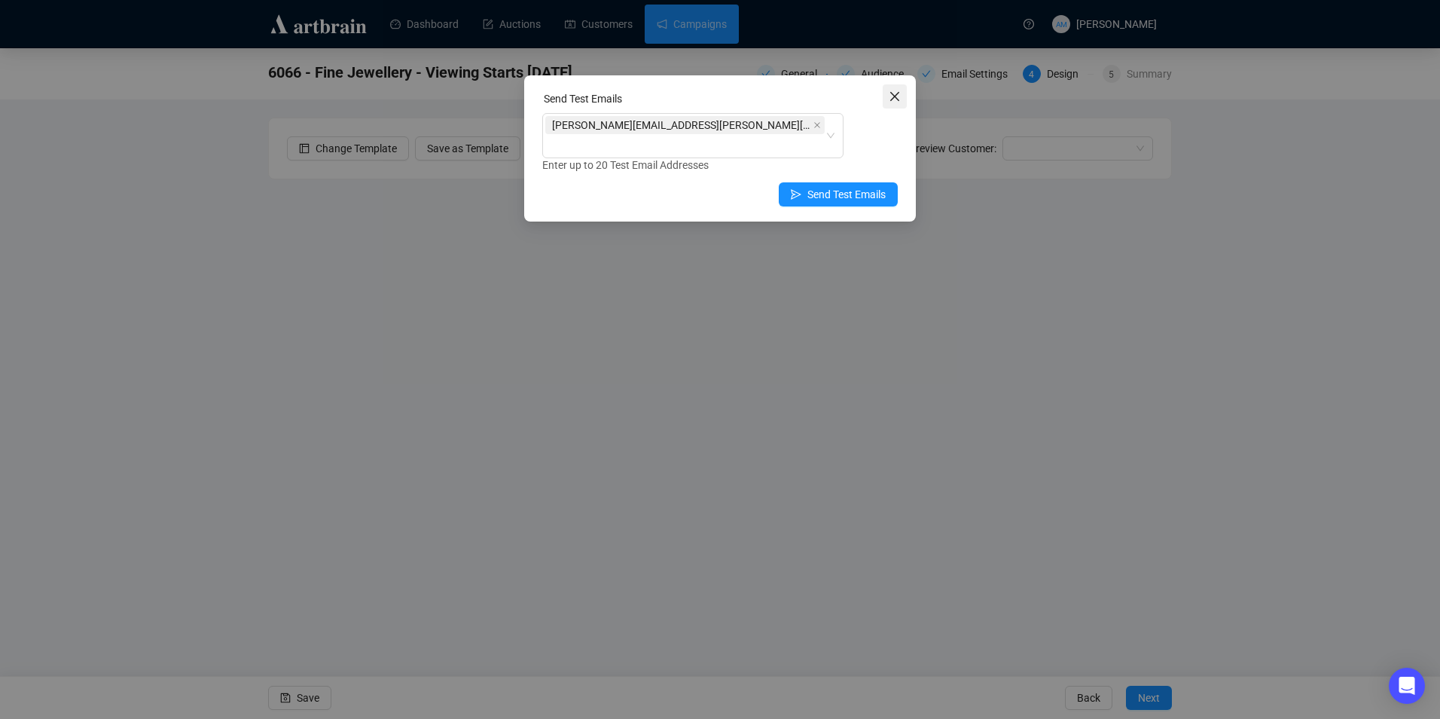
click at [901, 92] on span "Close" at bounding box center [895, 96] width 24 height 12
